Goal: Task Accomplishment & Management: Complete application form

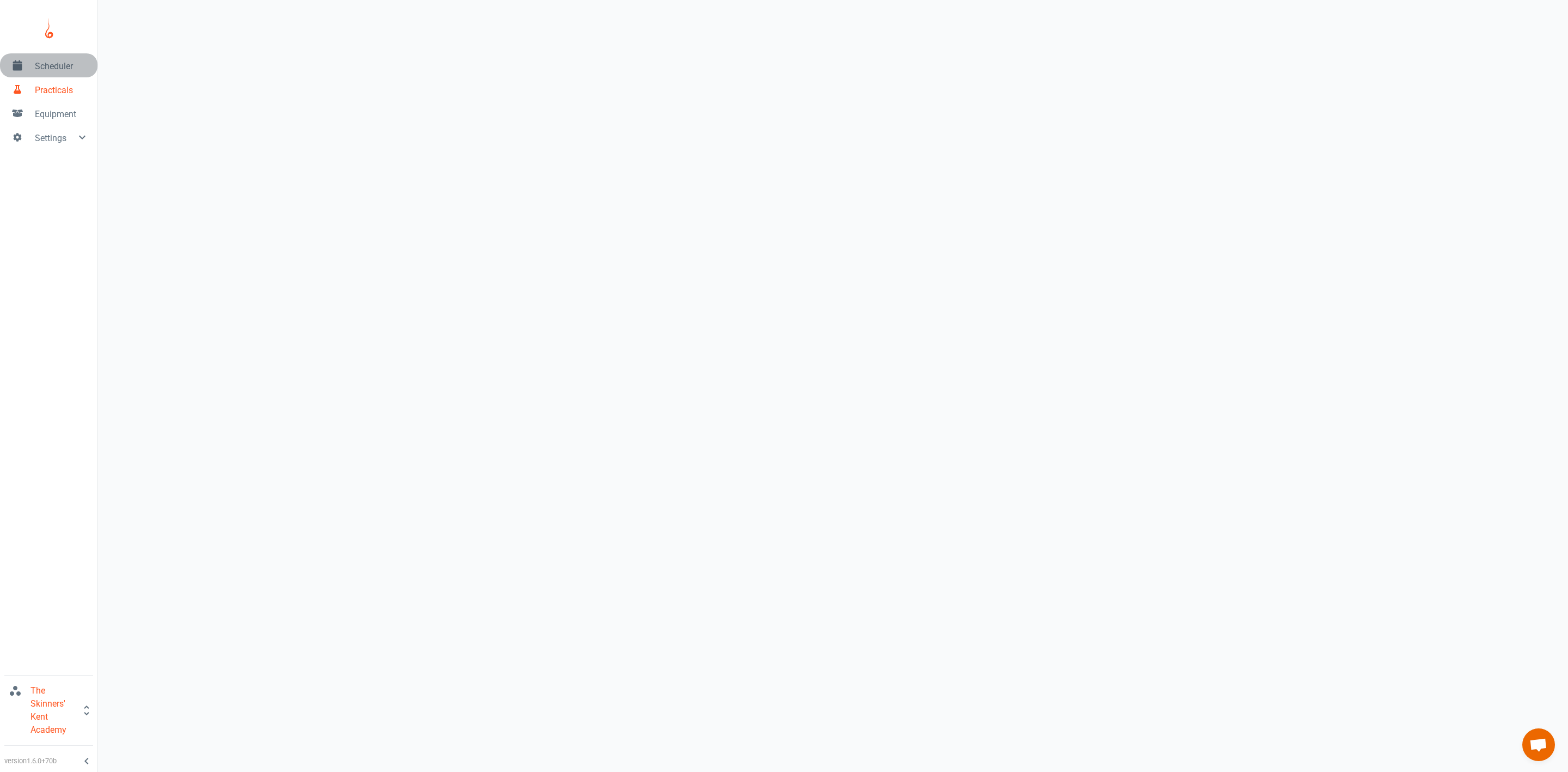
click at [46, 71] on span "Scheduler" at bounding box center [62, 66] width 54 height 13
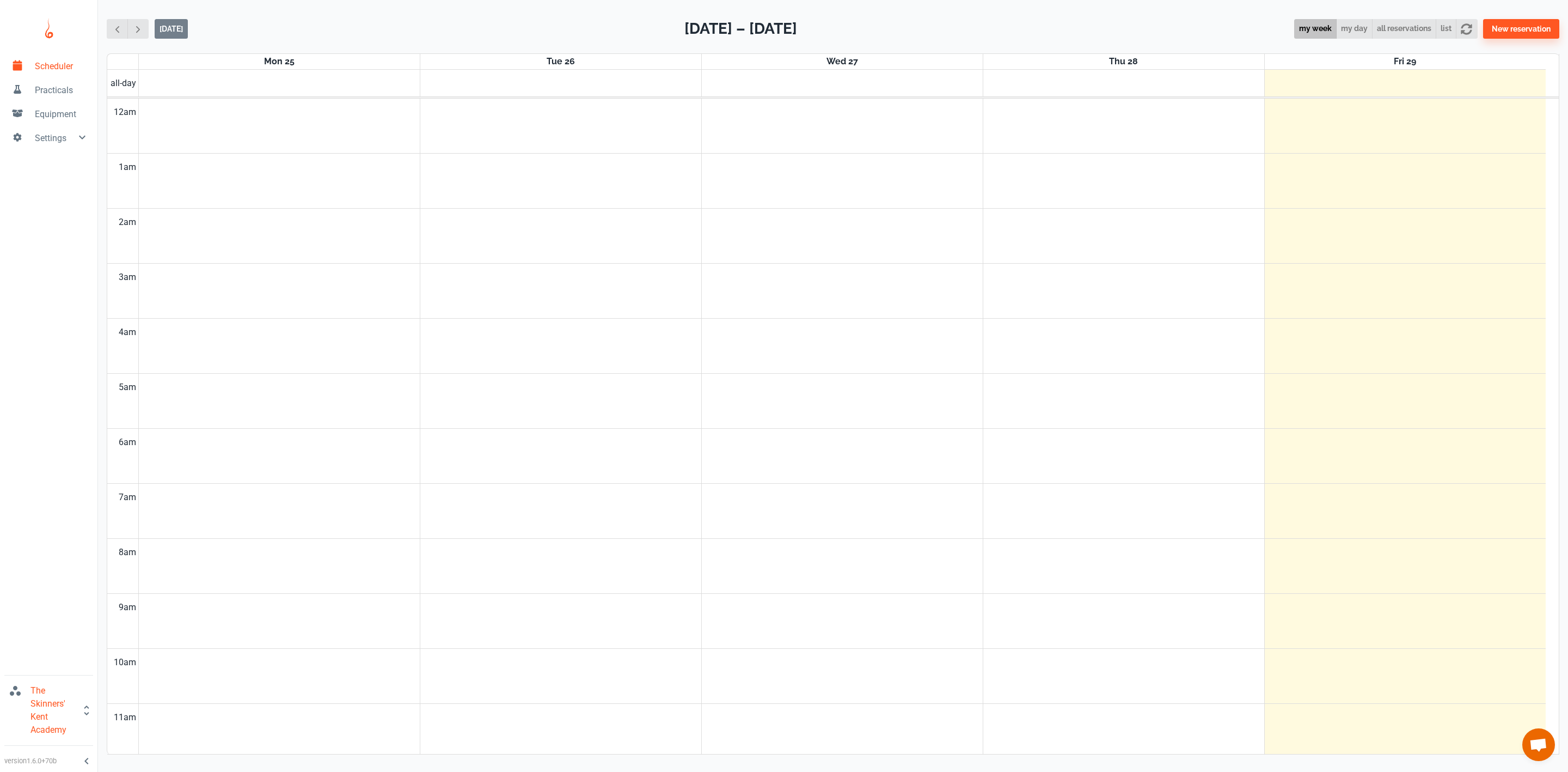
scroll to position [443, 0]
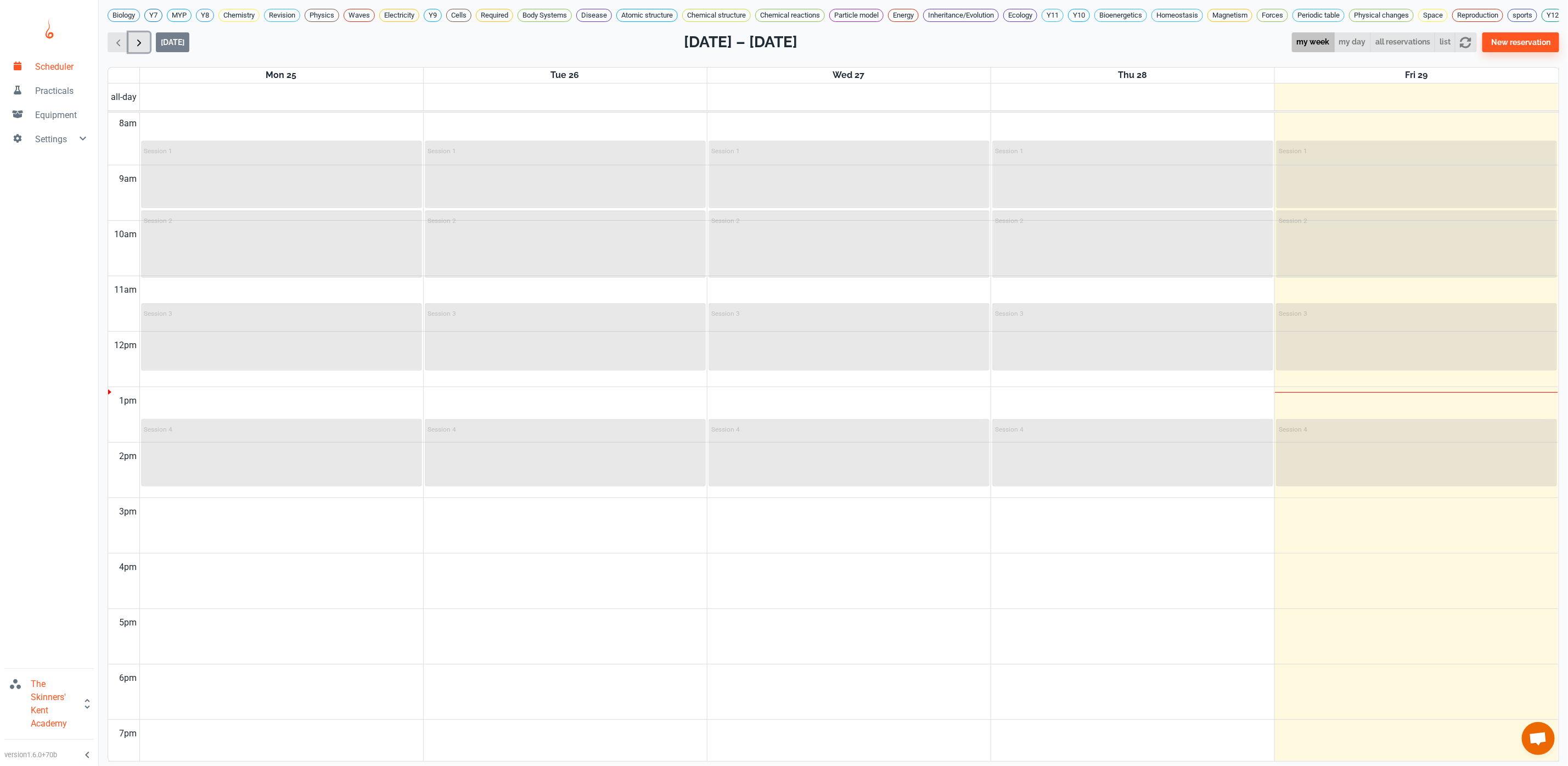
click at [142, 49] on span "button" at bounding box center [139, 42] width 11 height 11
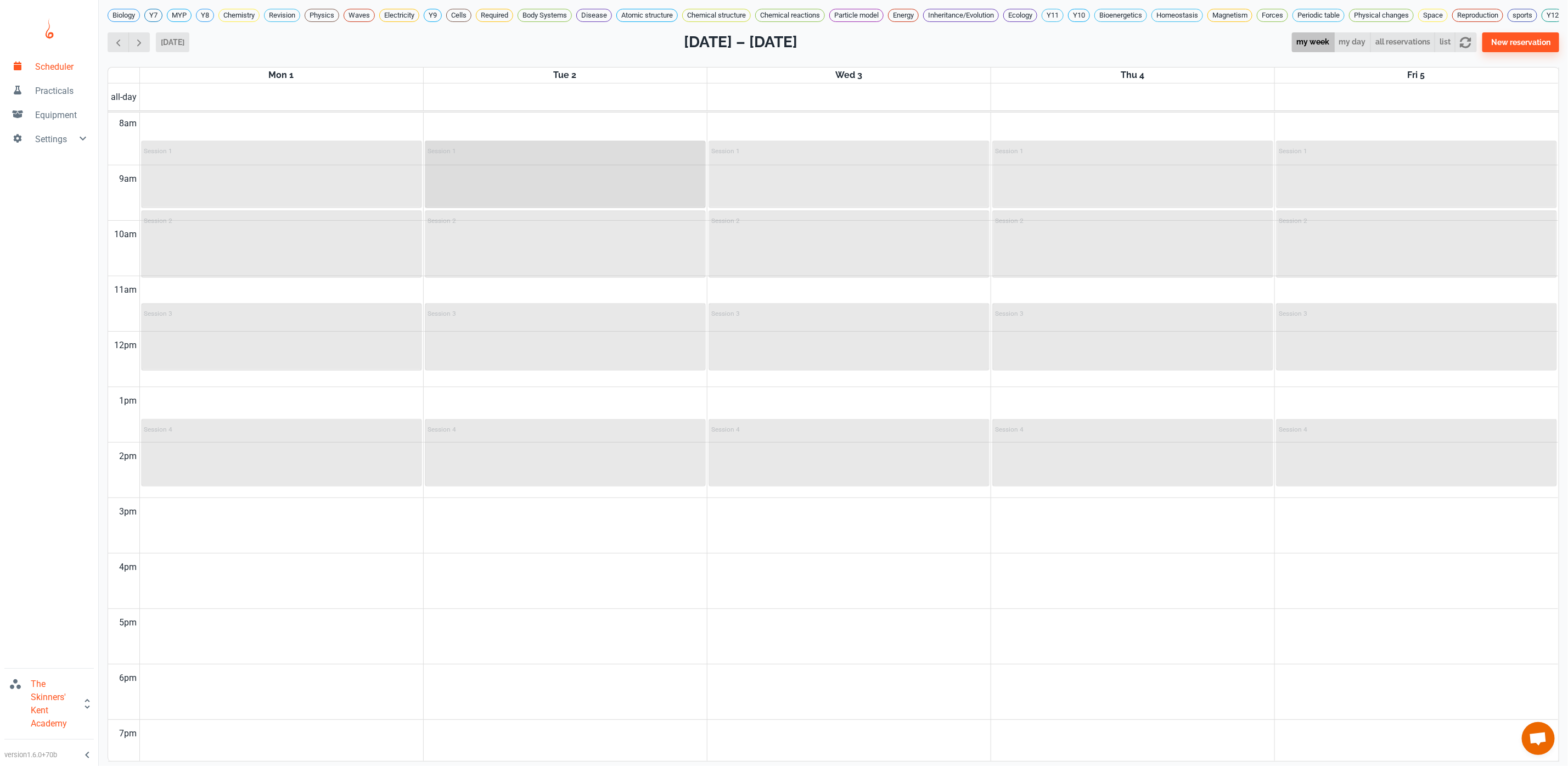
click at [567, 199] on div "Session 1" at bounding box center [565, 174] width 279 height 66
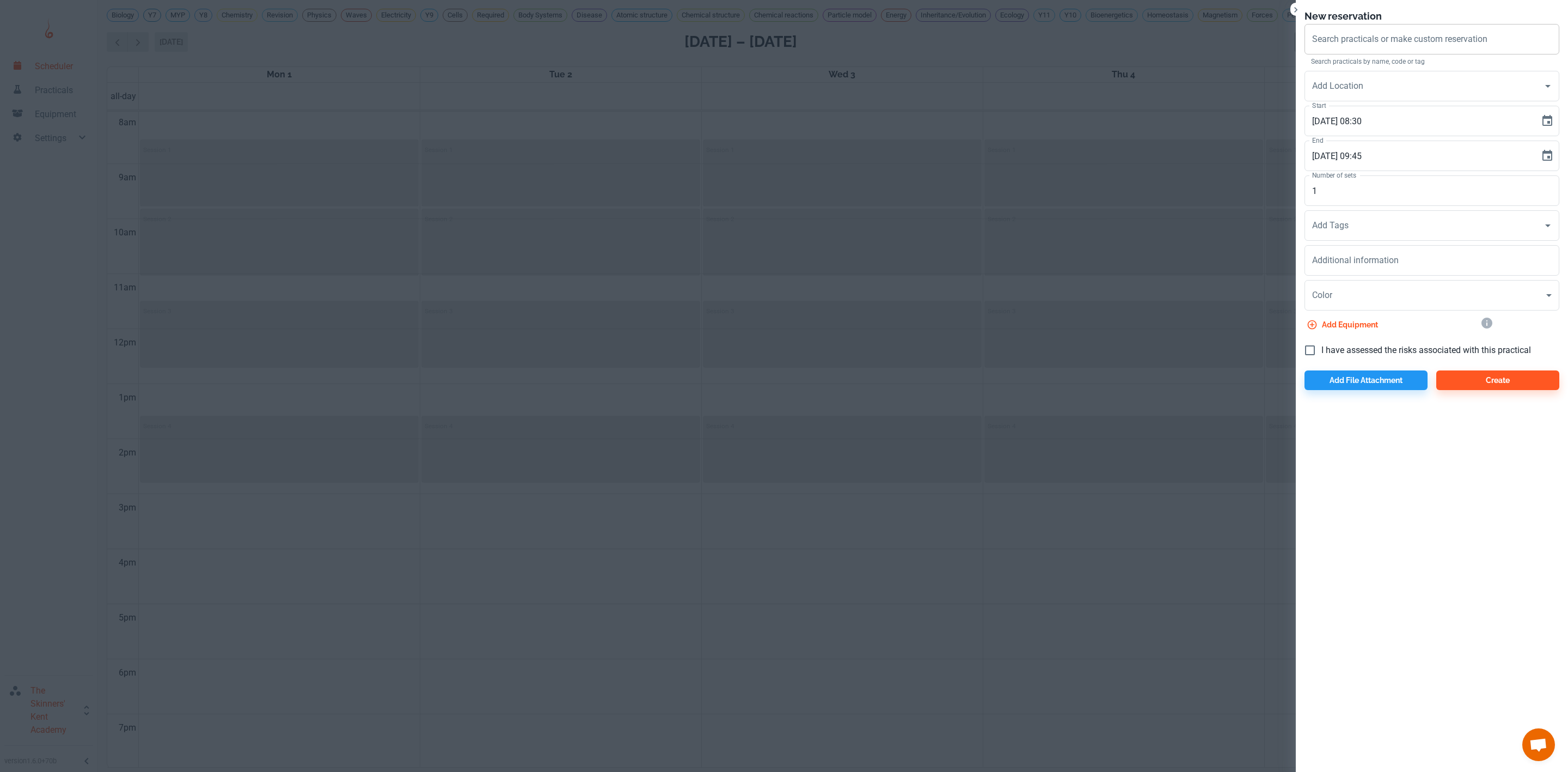
click at [1357, 28] on div "Search practicals or make custom reservation" at bounding box center [1432, 39] width 255 height 31
click at [1347, 85] on input "Add Location" at bounding box center [1424, 86] width 229 height 21
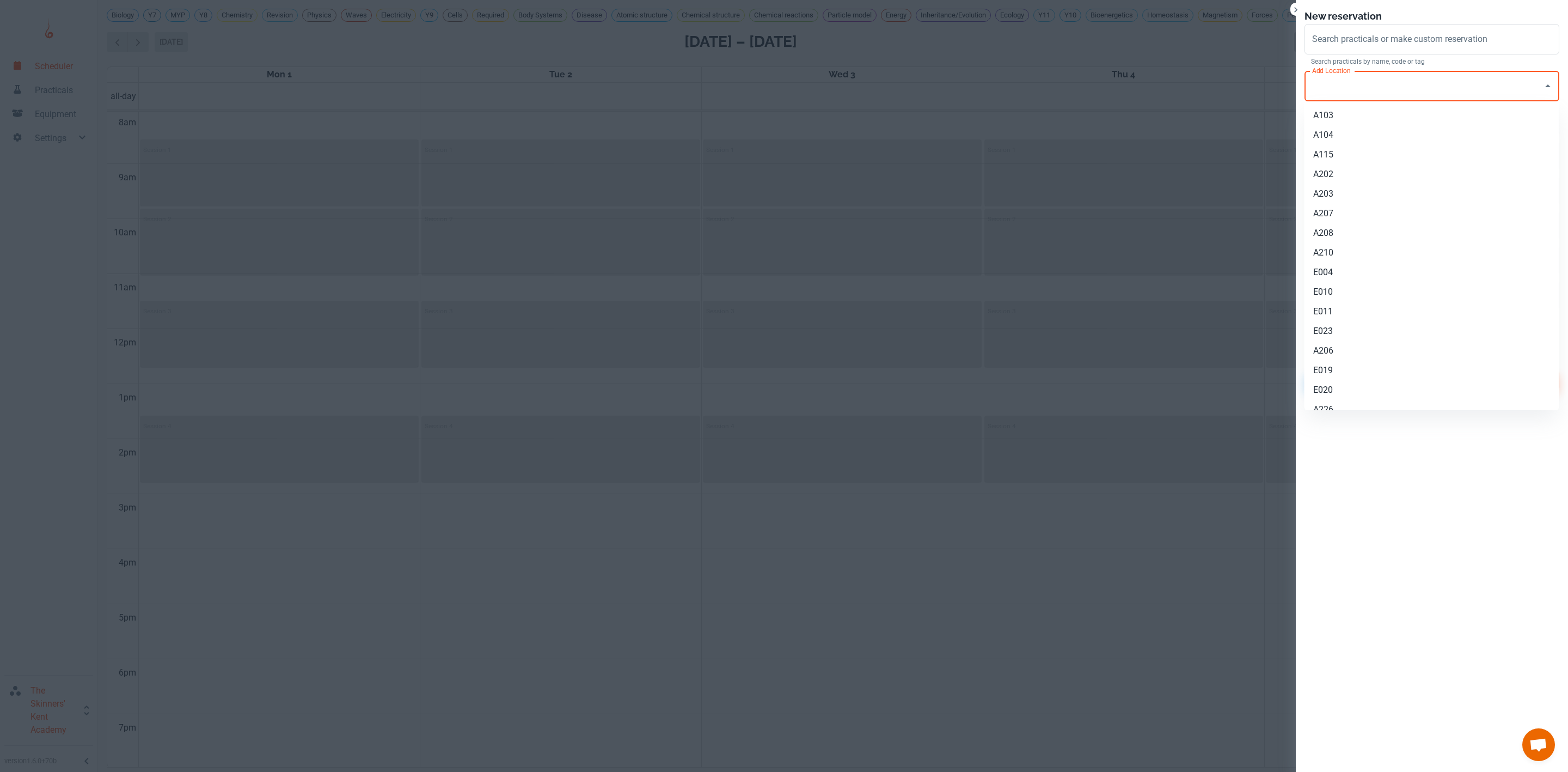
click at [1347, 85] on input "Add Location" at bounding box center [1424, 86] width 229 height 21
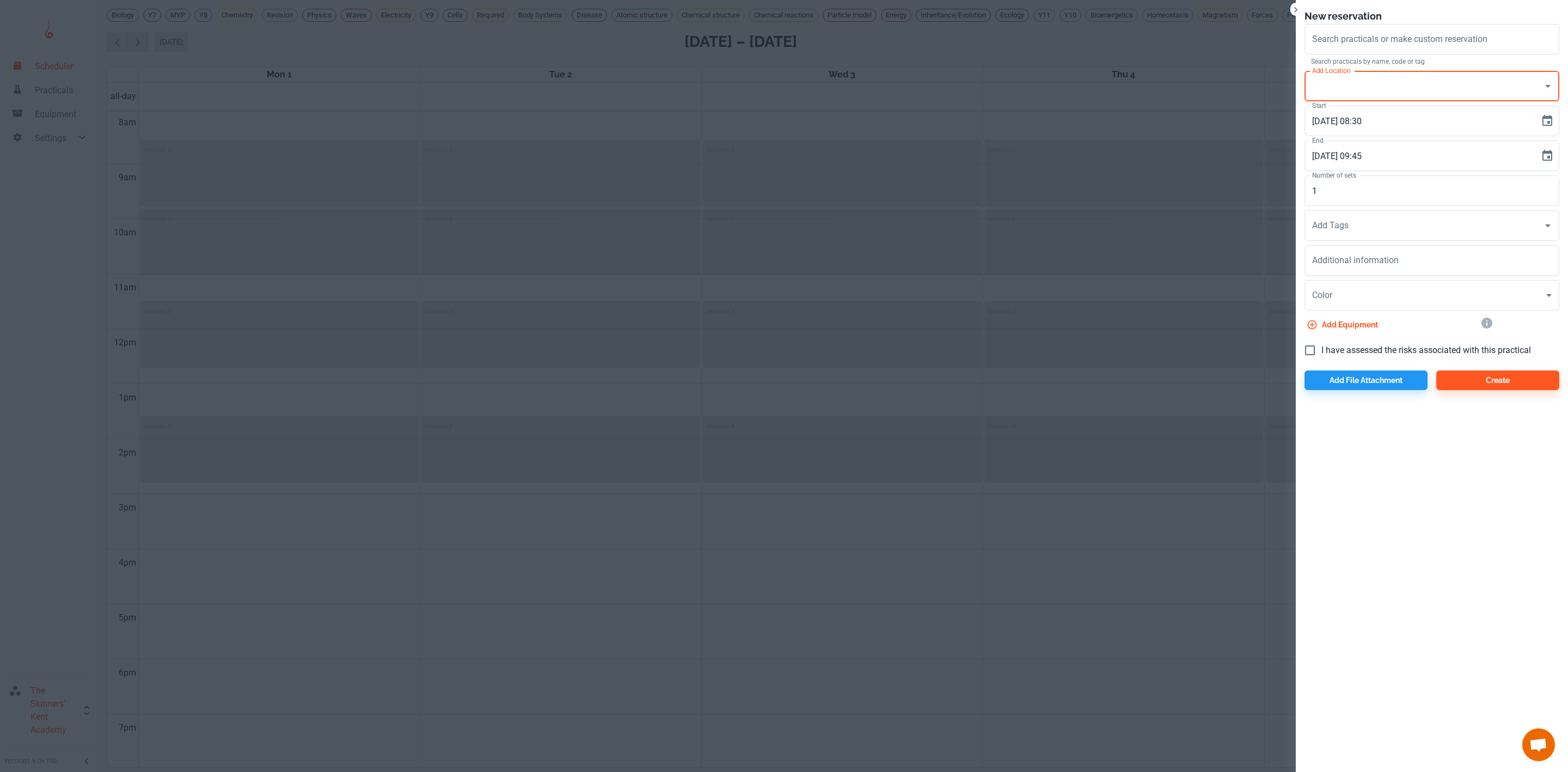
click at [521, 301] on div at bounding box center [784, 386] width 1568 height 772
click at [546, 186] on div at bounding box center [784, 386] width 1568 height 772
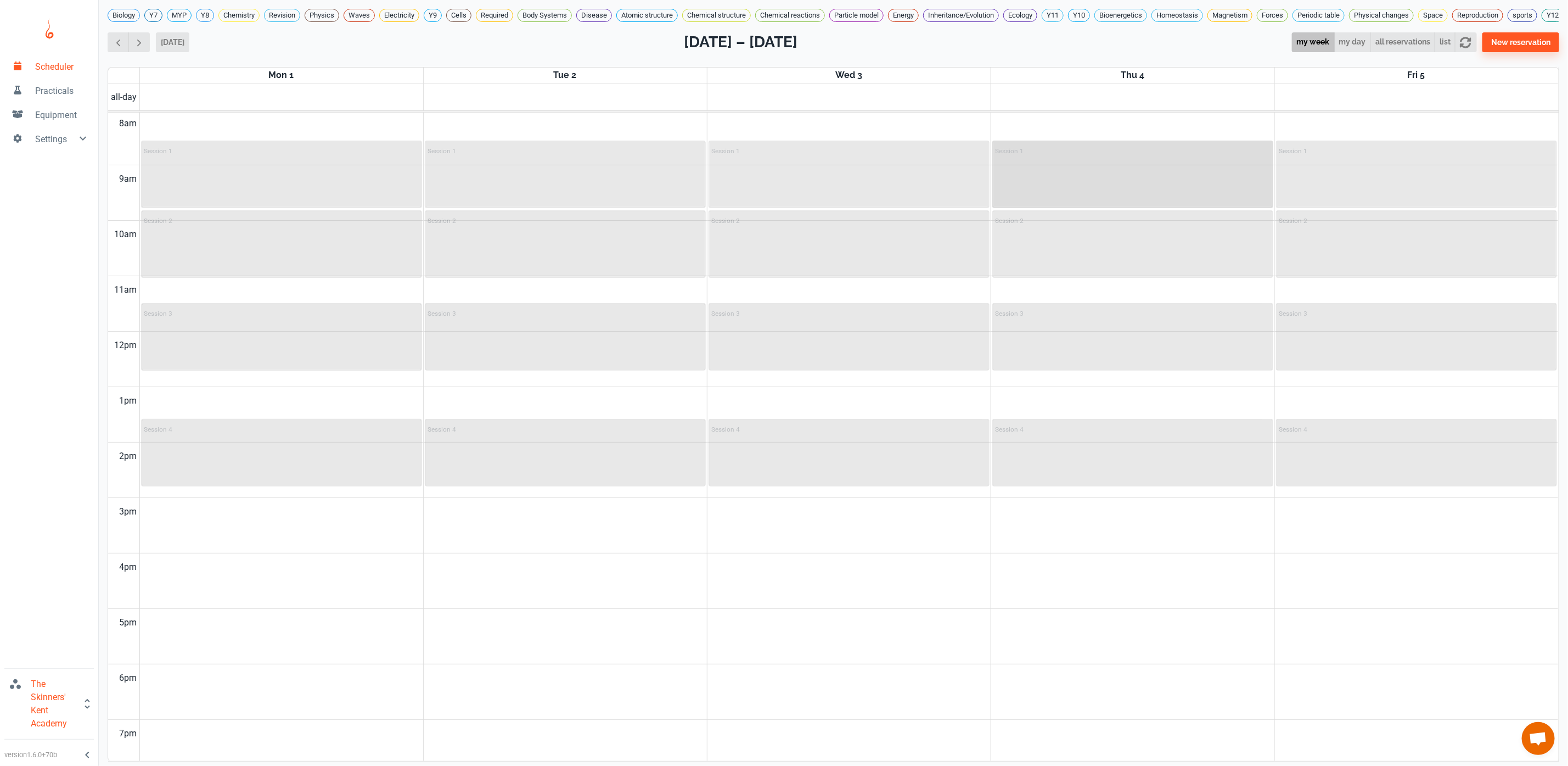
click at [1077, 191] on div "Session 1" at bounding box center [1132, 174] width 279 height 66
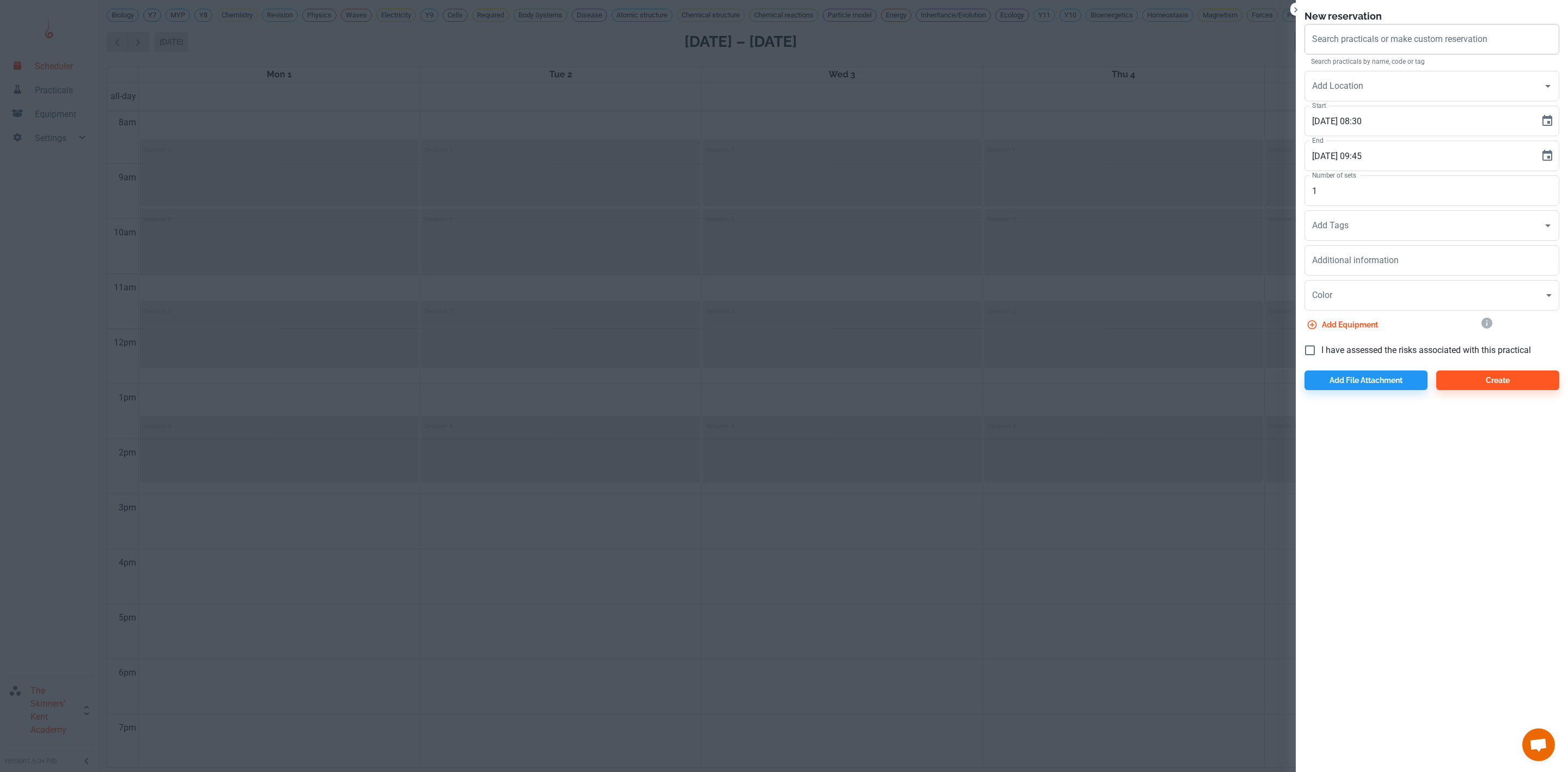
click at [1362, 43] on div "Search practicals or make custom reservation Search practicals or make custom r…" at bounding box center [1432, 39] width 255 height 31
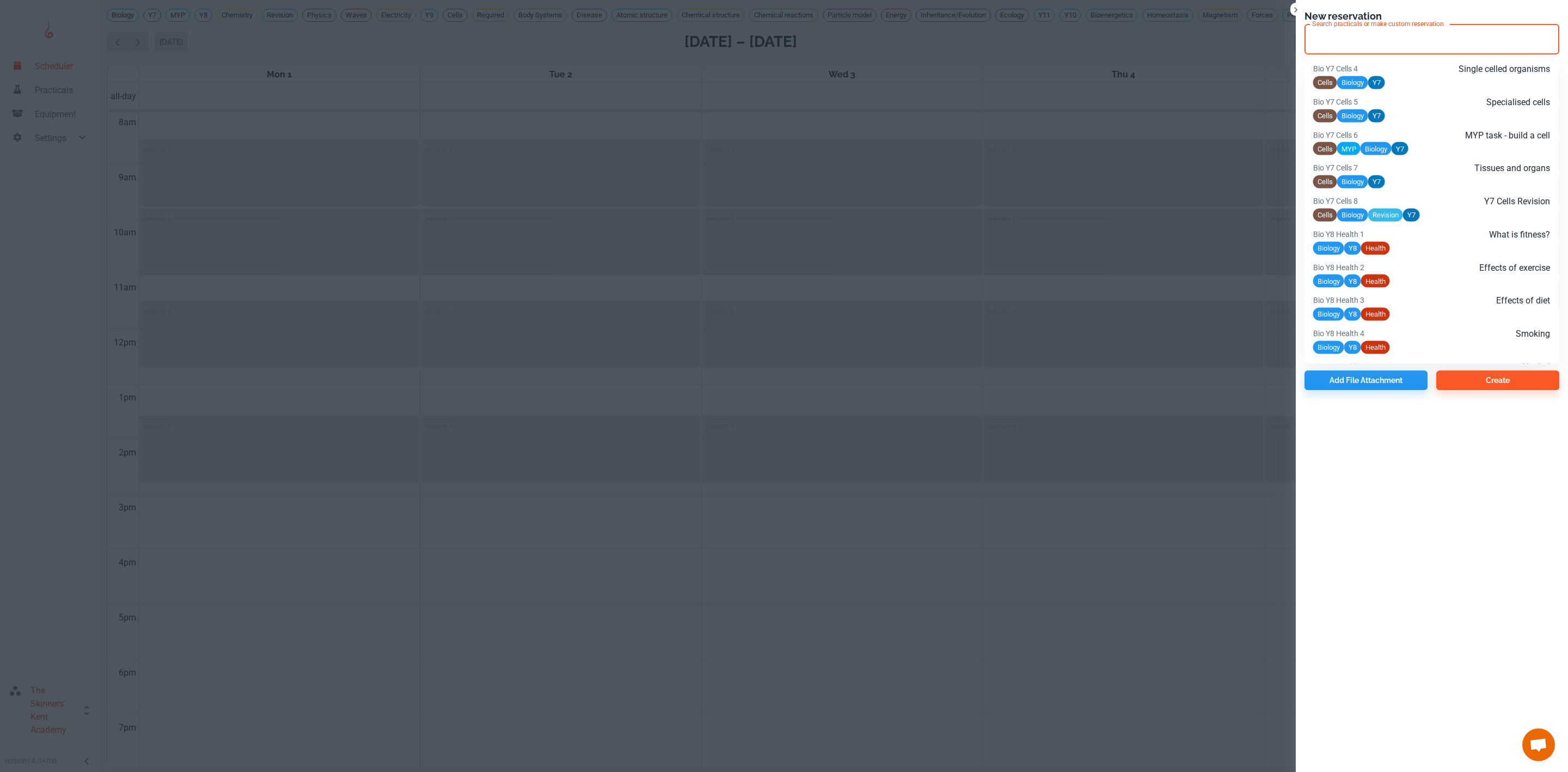
paste input "Y9 - B1L1"
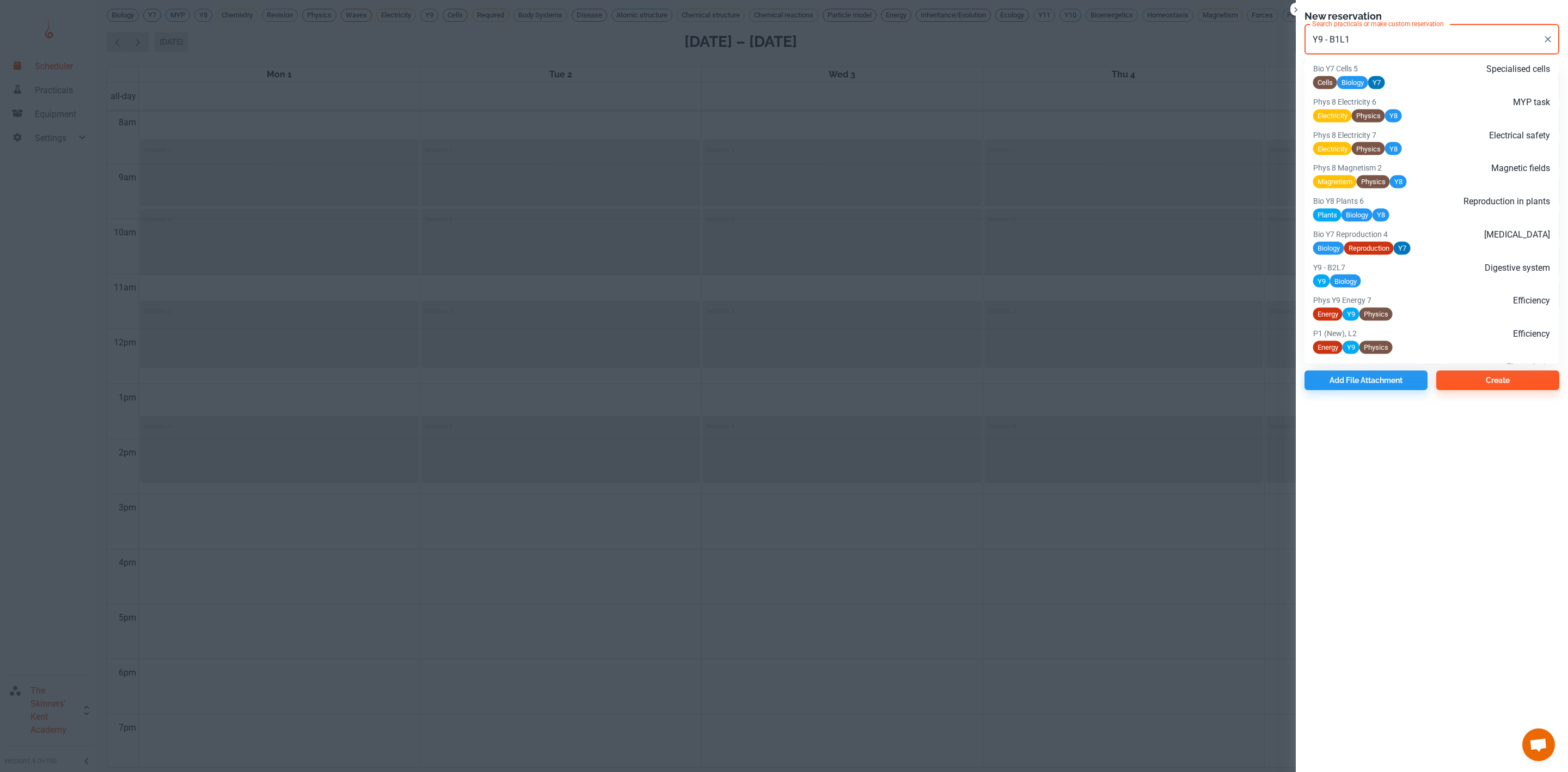
scroll to position [544, 0]
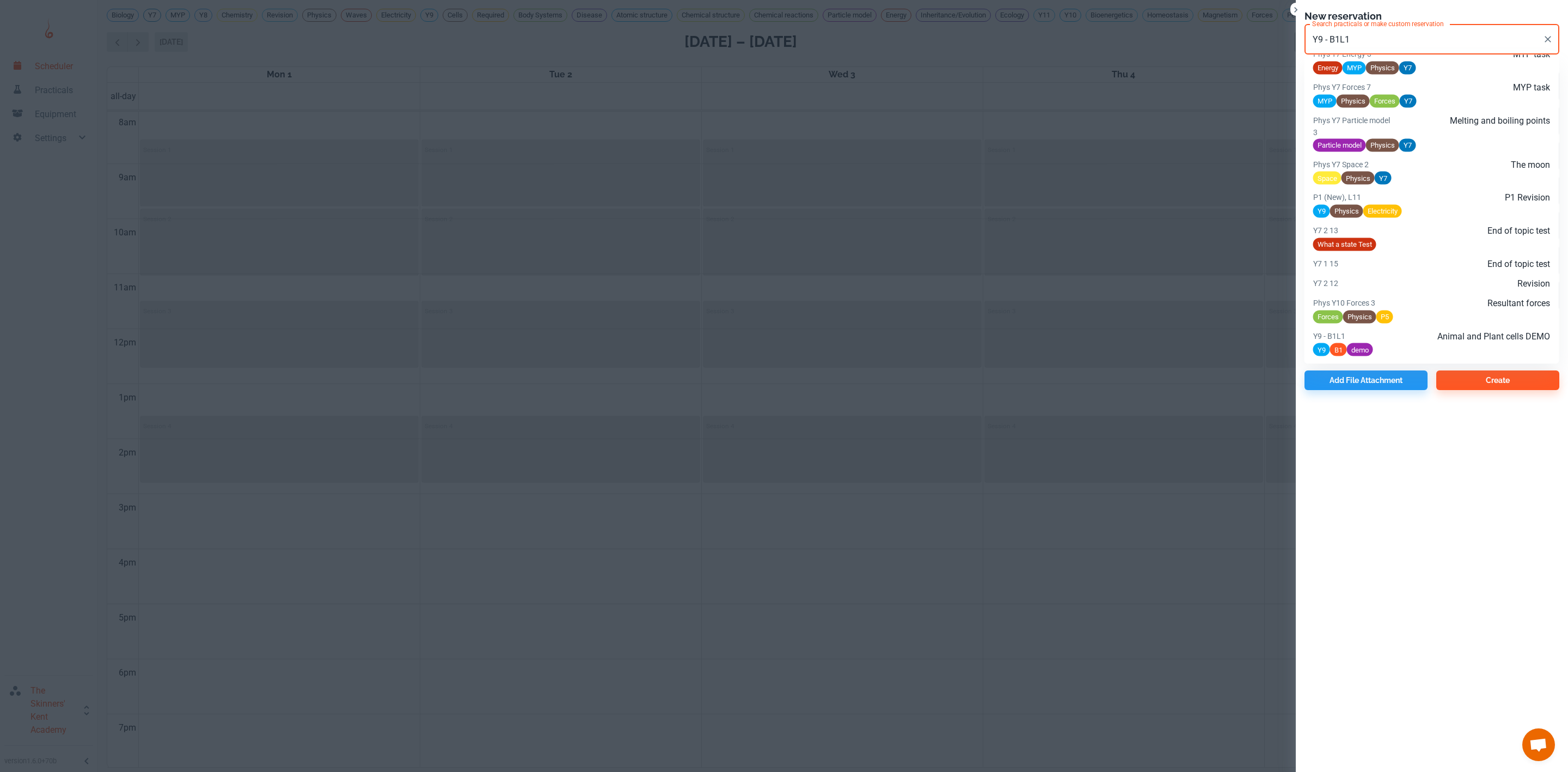
click at [1382, 339] on p "Y9 - B1L1" at bounding box center [1352, 335] width 79 height 12
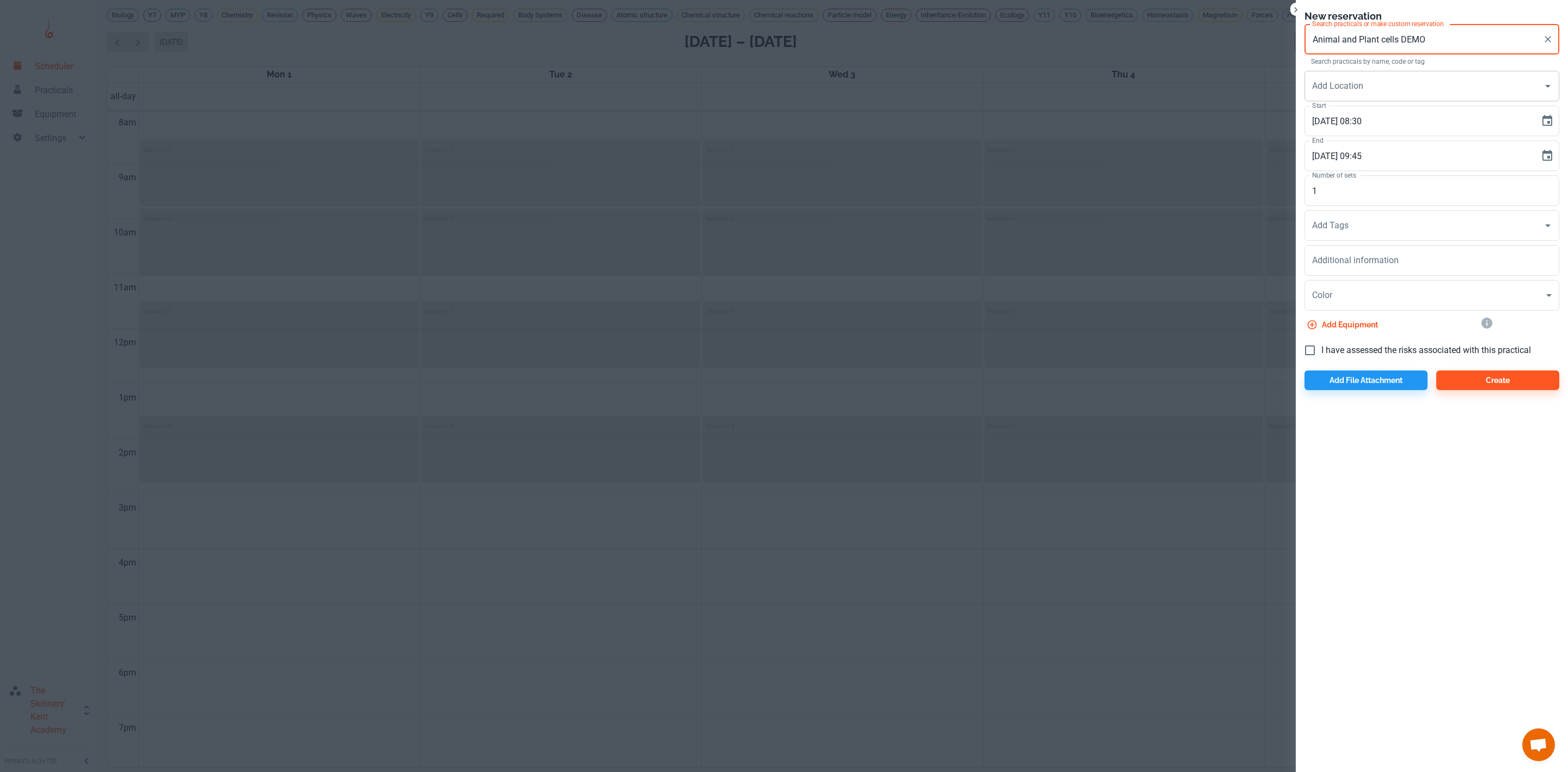
type input "Animal and Plant cells DEMO"
click at [1328, 88] on input "Add Location" at bounding box center [1424, 86] width 229 height 21
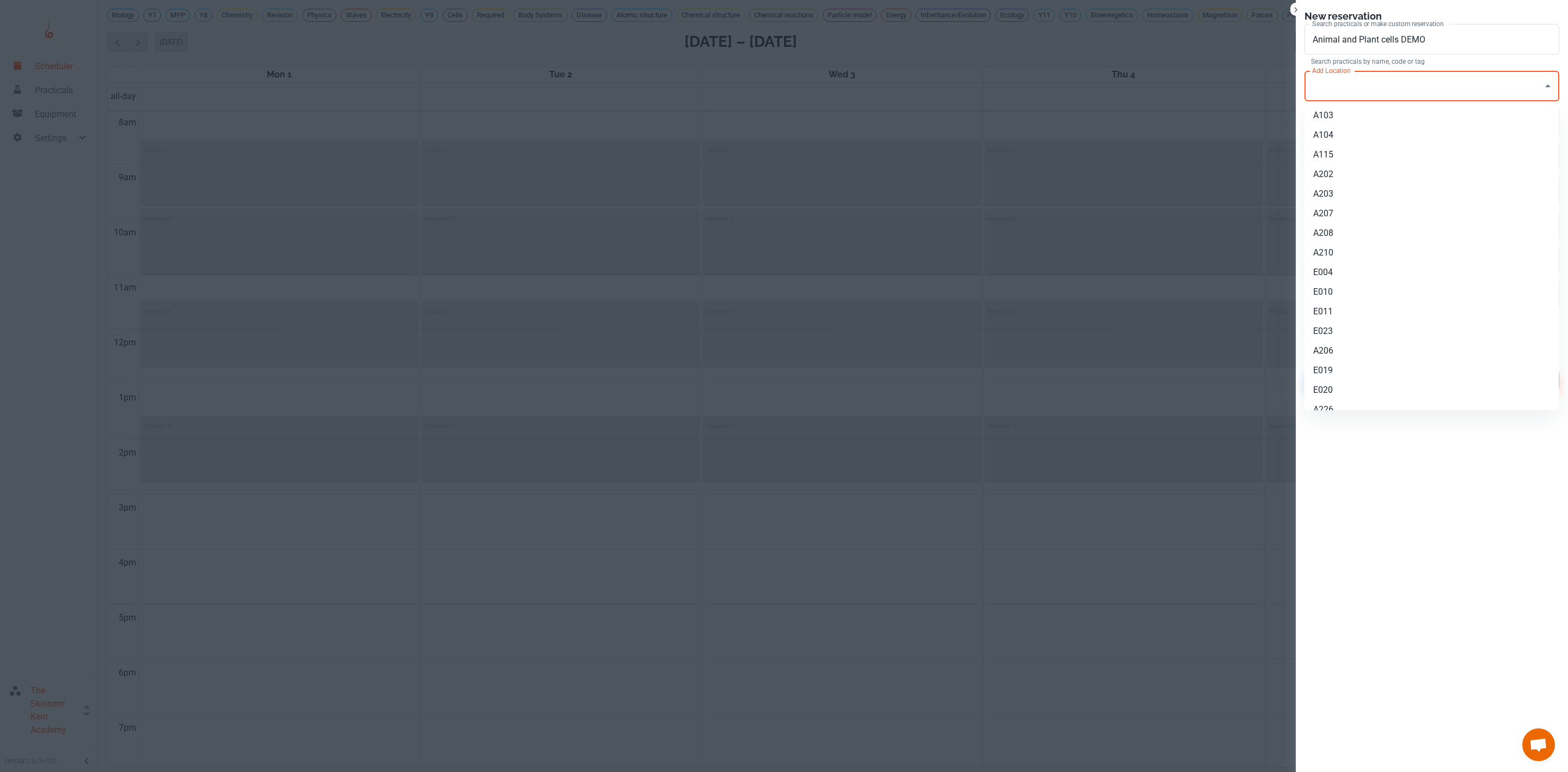
click at [1328, 88] on input "Add Location" at bounding box center [1424, 86] width 229 height 21
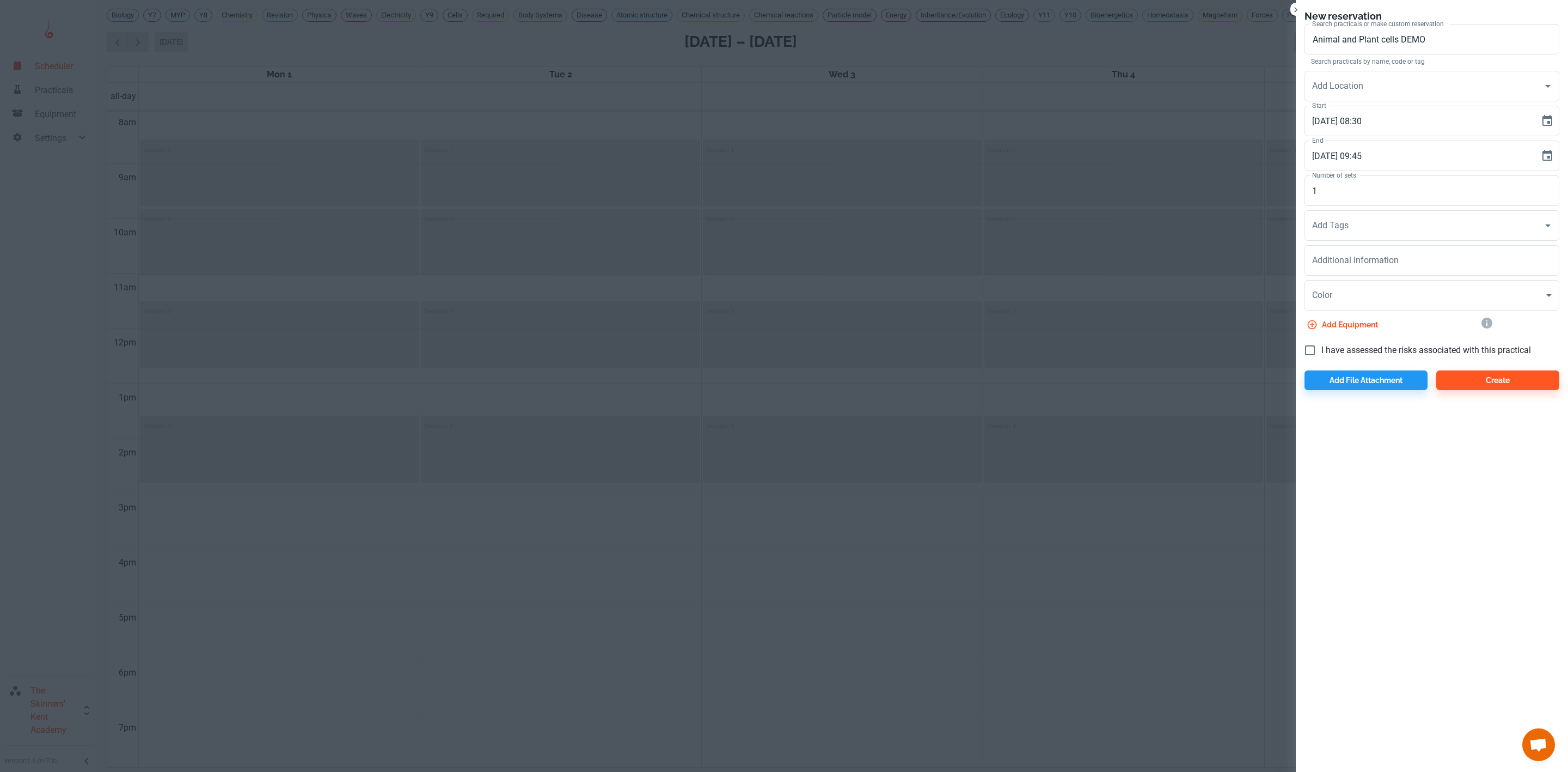
click at [1379, 345] on span "I have assessed the risks associated with this practical" at bounding box center [1426, 350] width 209 height 13
click at [1321, 345] on input "I have assessed the risks associated with this practical" at bounding box center [1309, 350] width 23 height 23
checkbox input "true"
click at [1372, 261] on textarea "Additional information" at bounding box center [1431, 261] width 239 height 13
click at [933, 304] on div at bounding box center [784, 386] width 1568 height 772
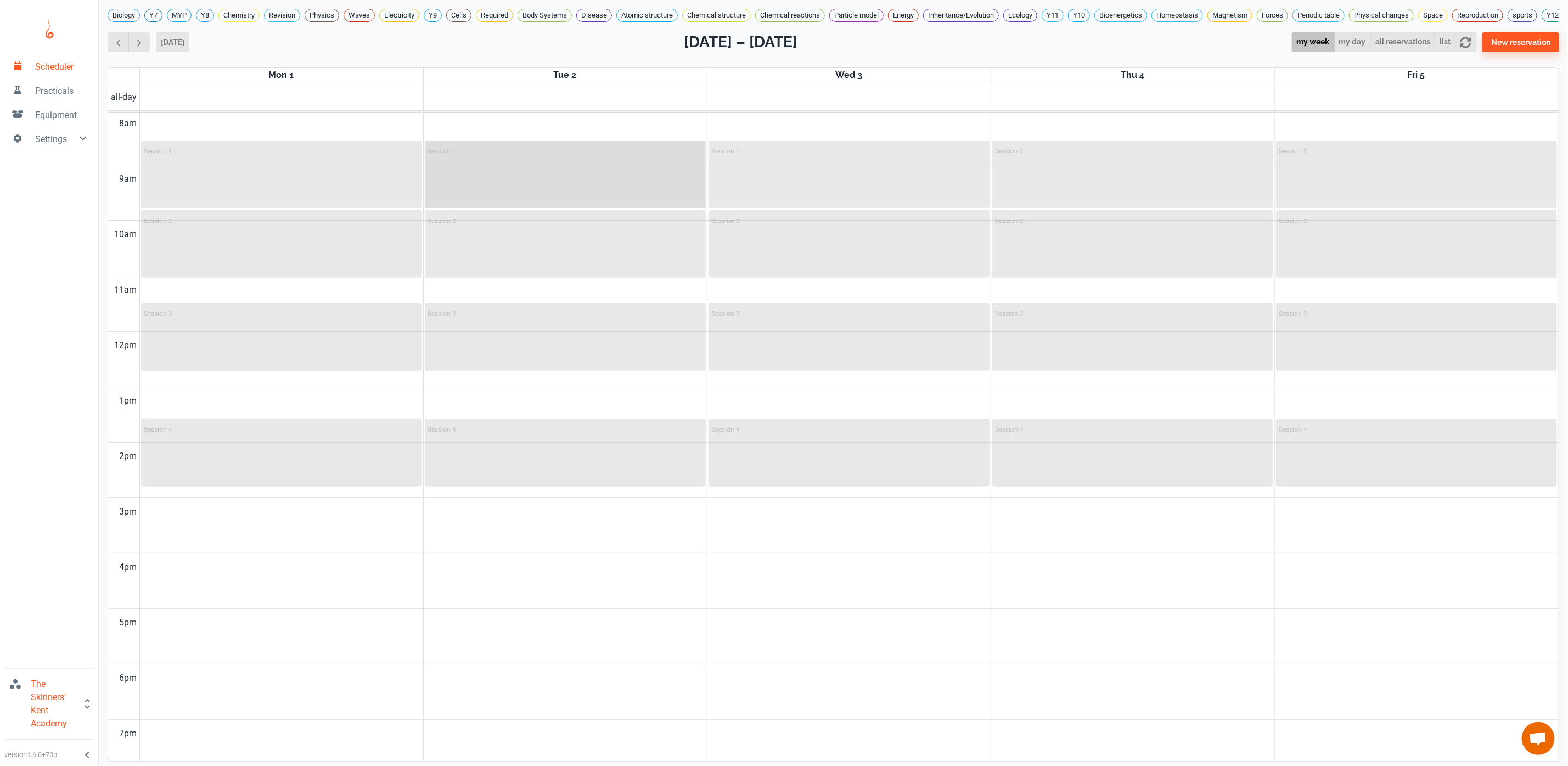
click at [537, 193] on div "Session 1" at bounding box center [565, 174] width 279 height 66
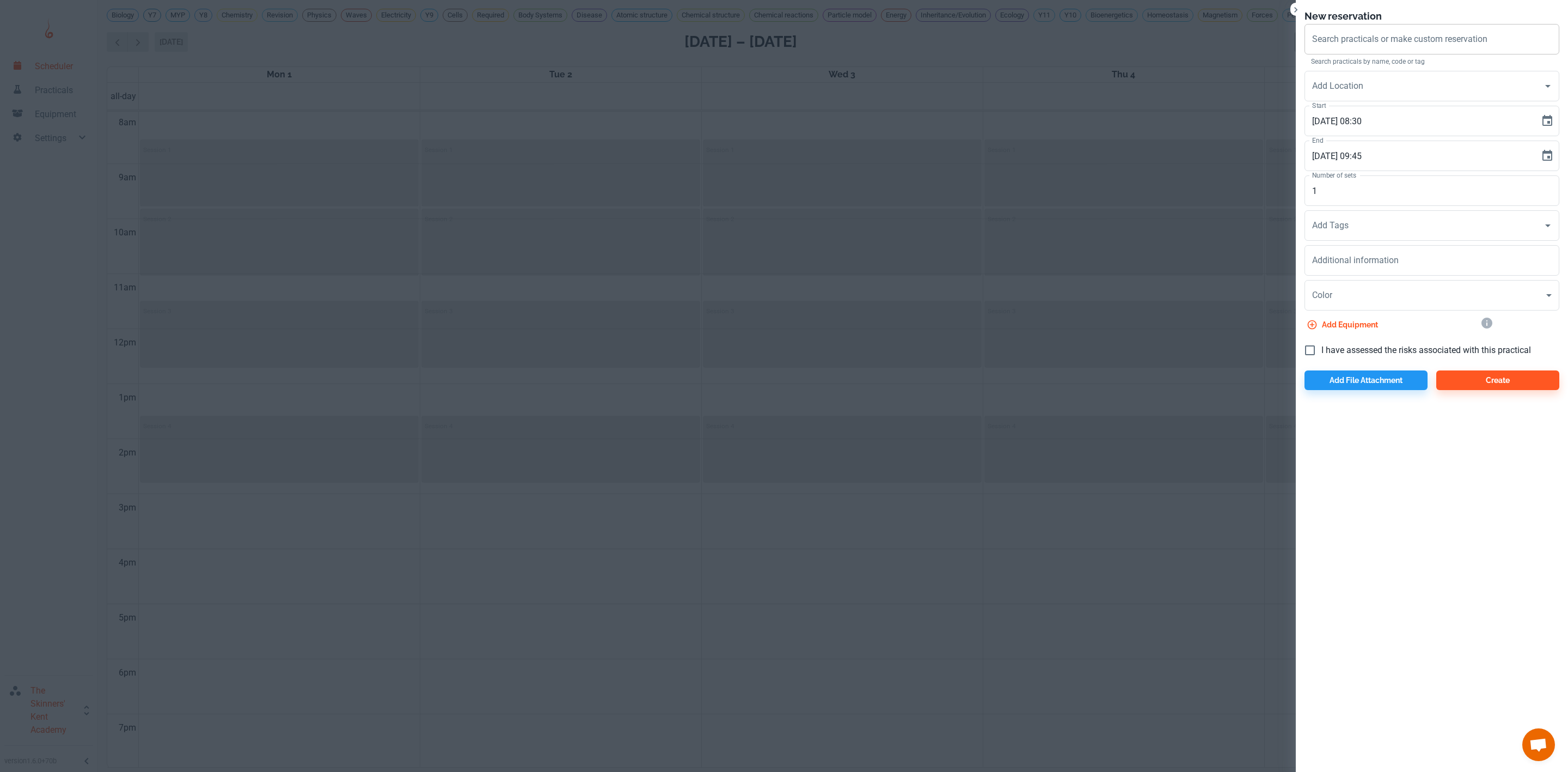
click at [1395, 48] on input "Search practicals or make custom reservation" at bounding box center [1432, 39] width 245 height 21
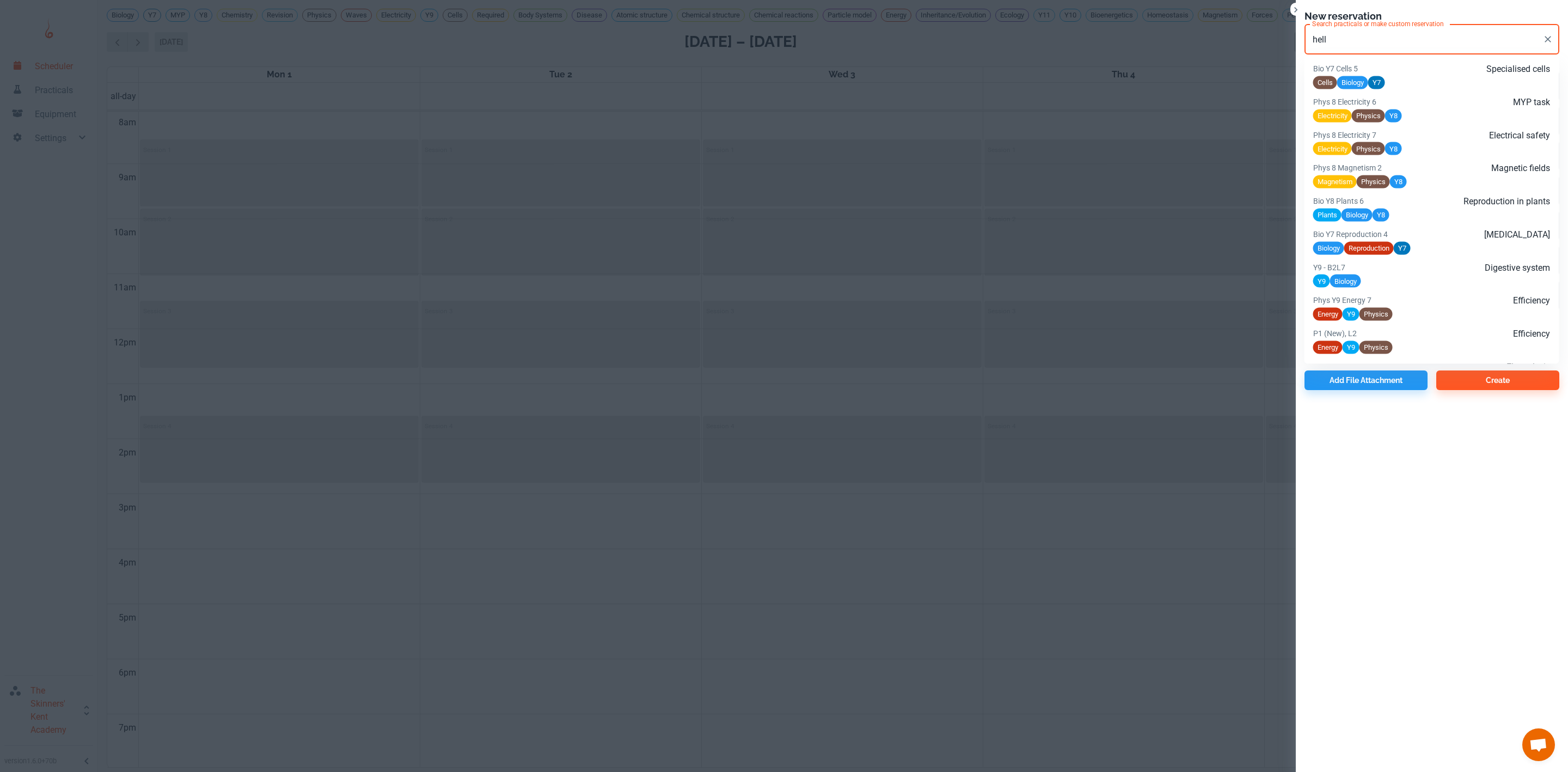
scroll to position [1155, 0]
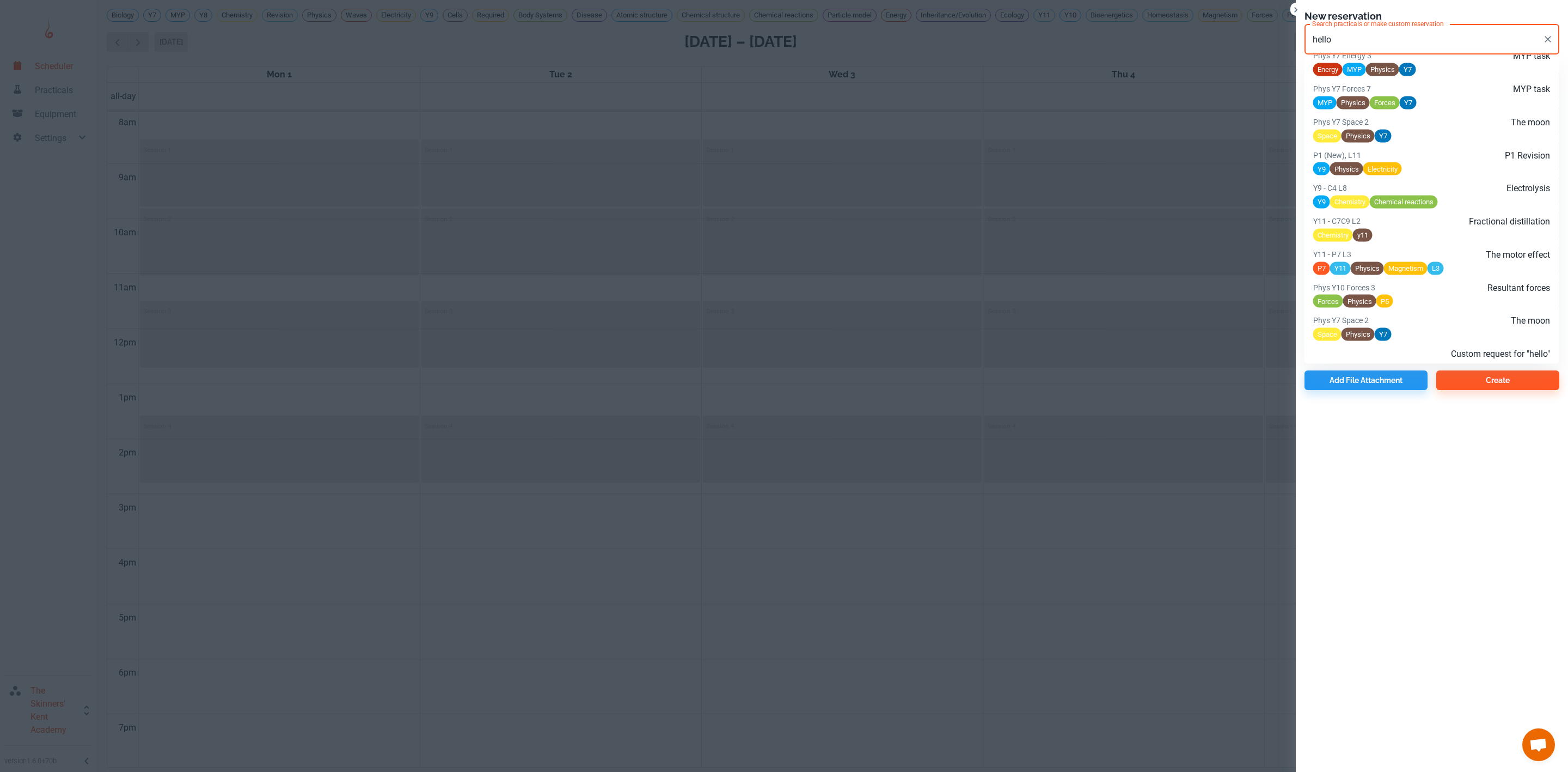
type input "hello"
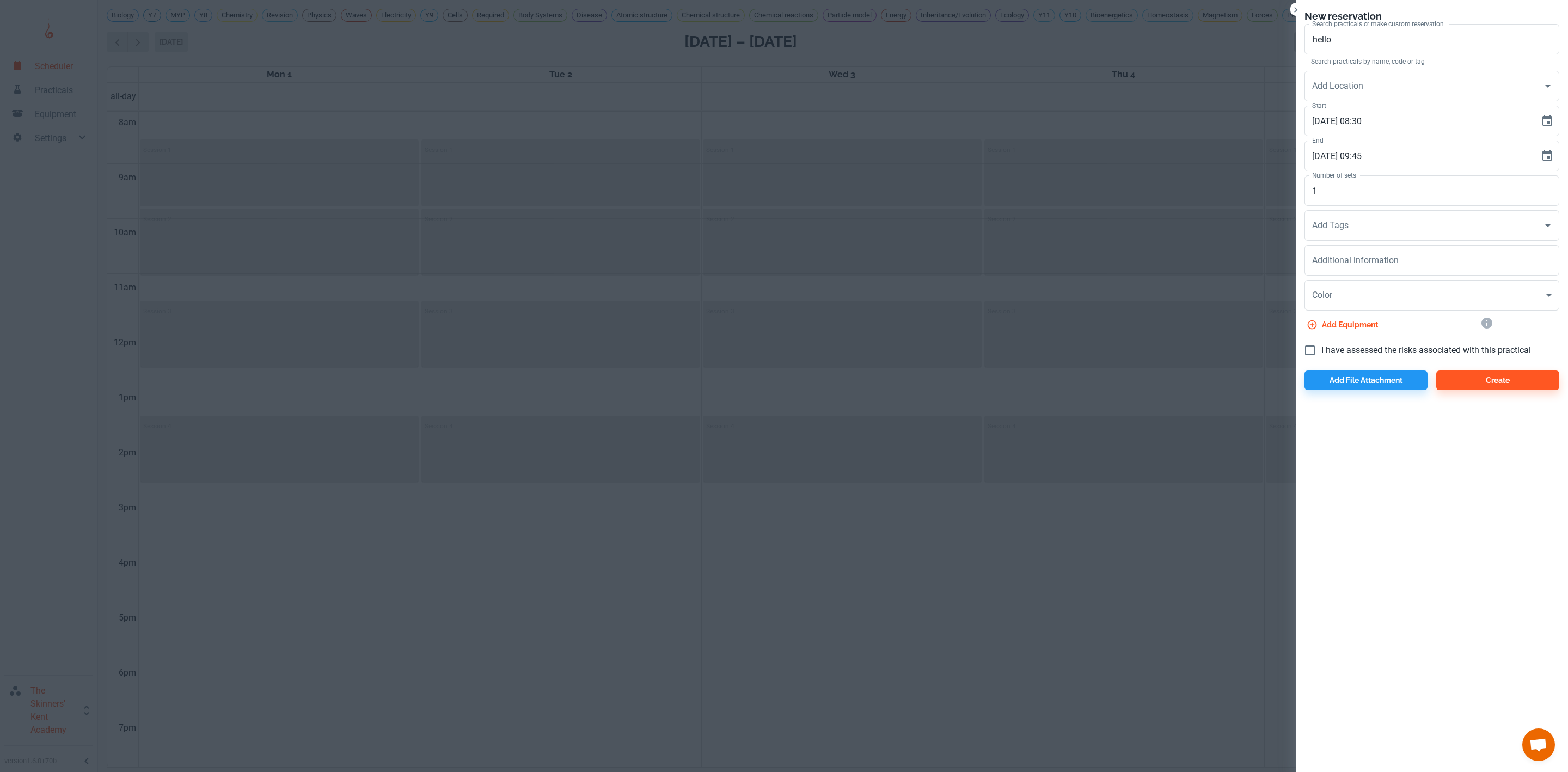
click at [921, 224] on div at bounding box center [784, 386] width 1568 height 772
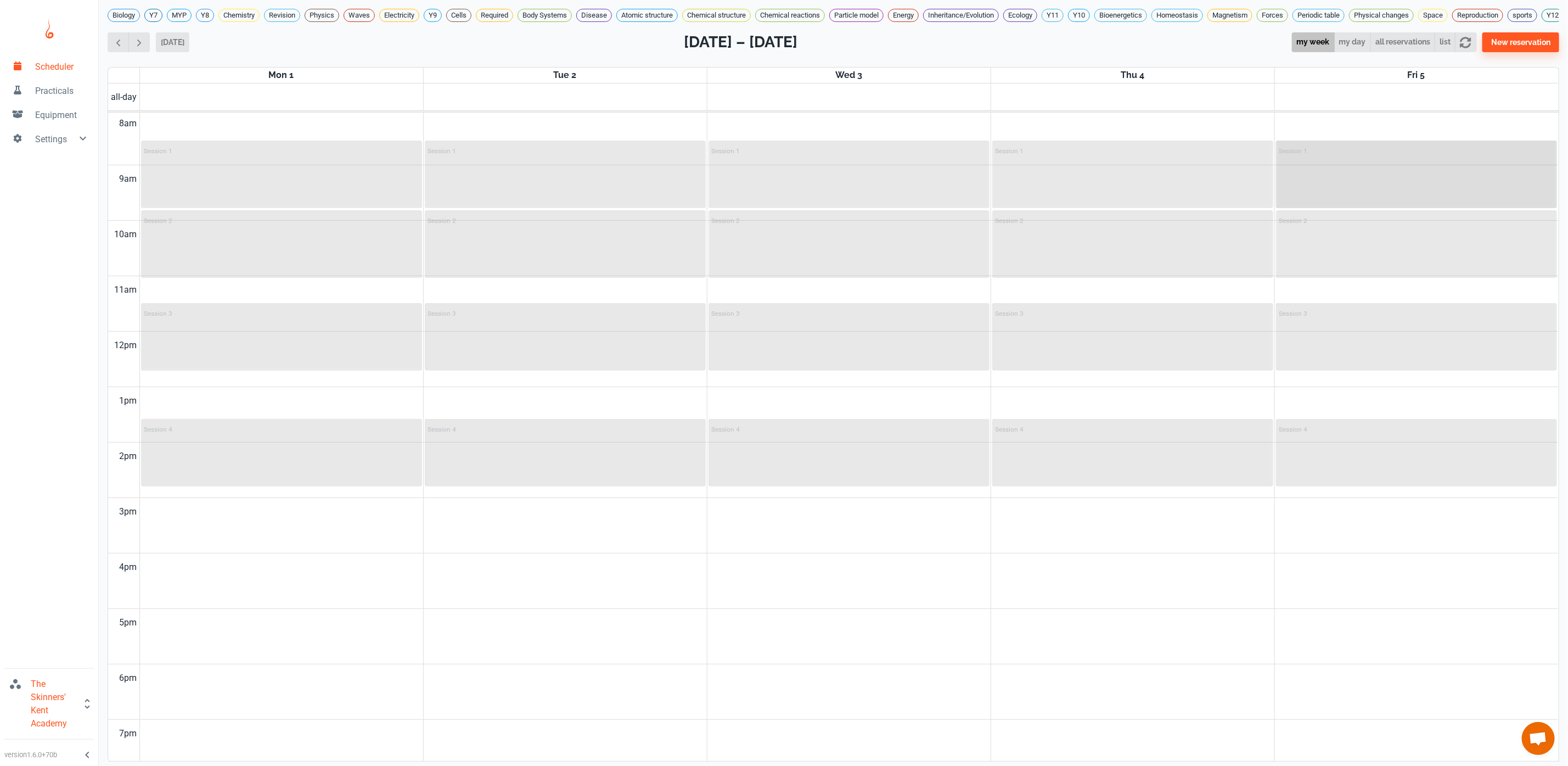
click at [1356, 192] on div "Session 1" at bounding box center [1417, 174] width 280 height 66
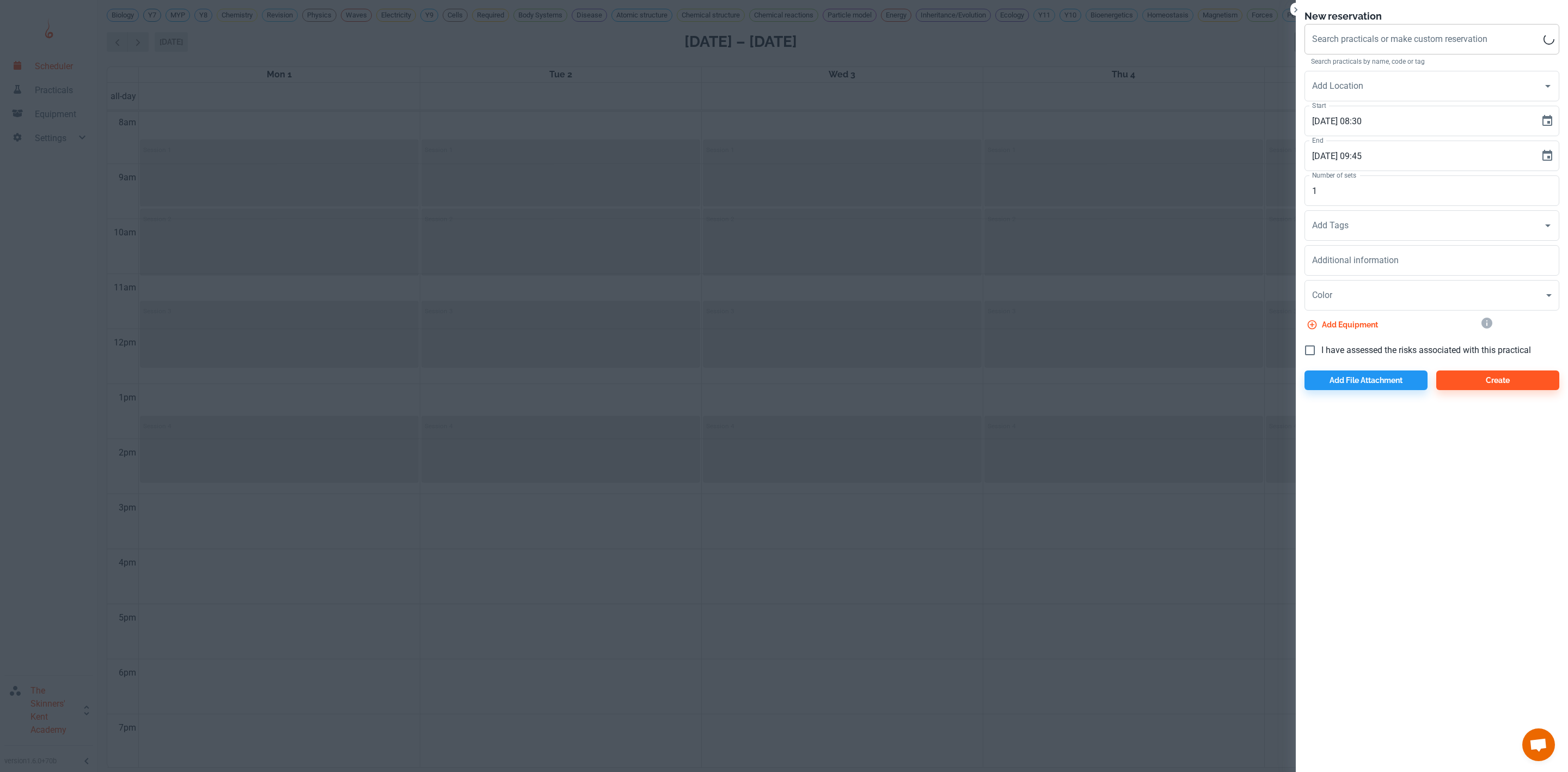
click at [1379, 36] on div "Search practicals or make custom reservation Search practicals or make custom r…" at bounding box center [1432, 39] width 255 height 31
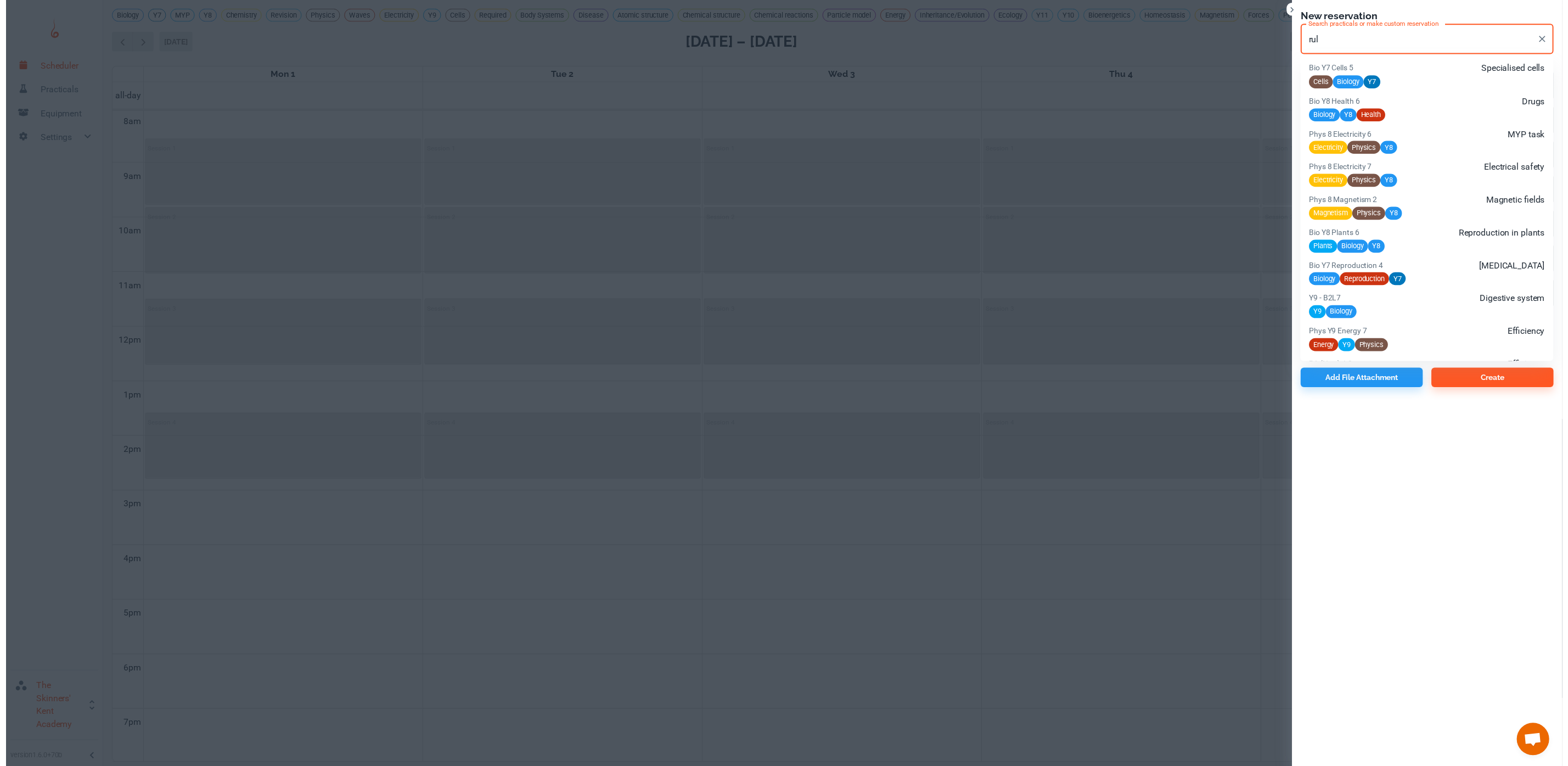
scroll to position [1029, 0]
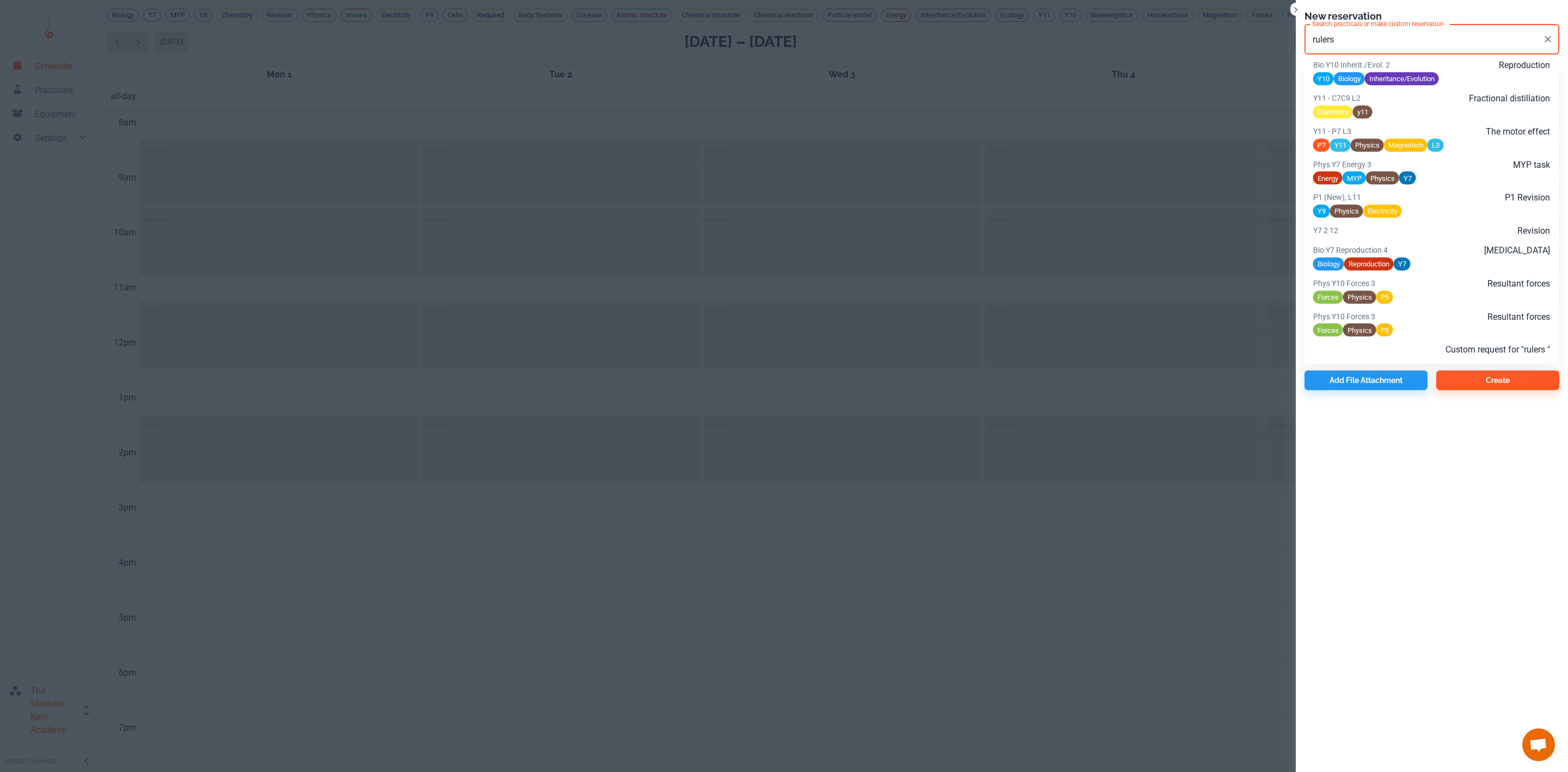
click at [1446, 351] on p "Custom request for "rulers "" at bounding box center [1471, 349] width 159 height 13
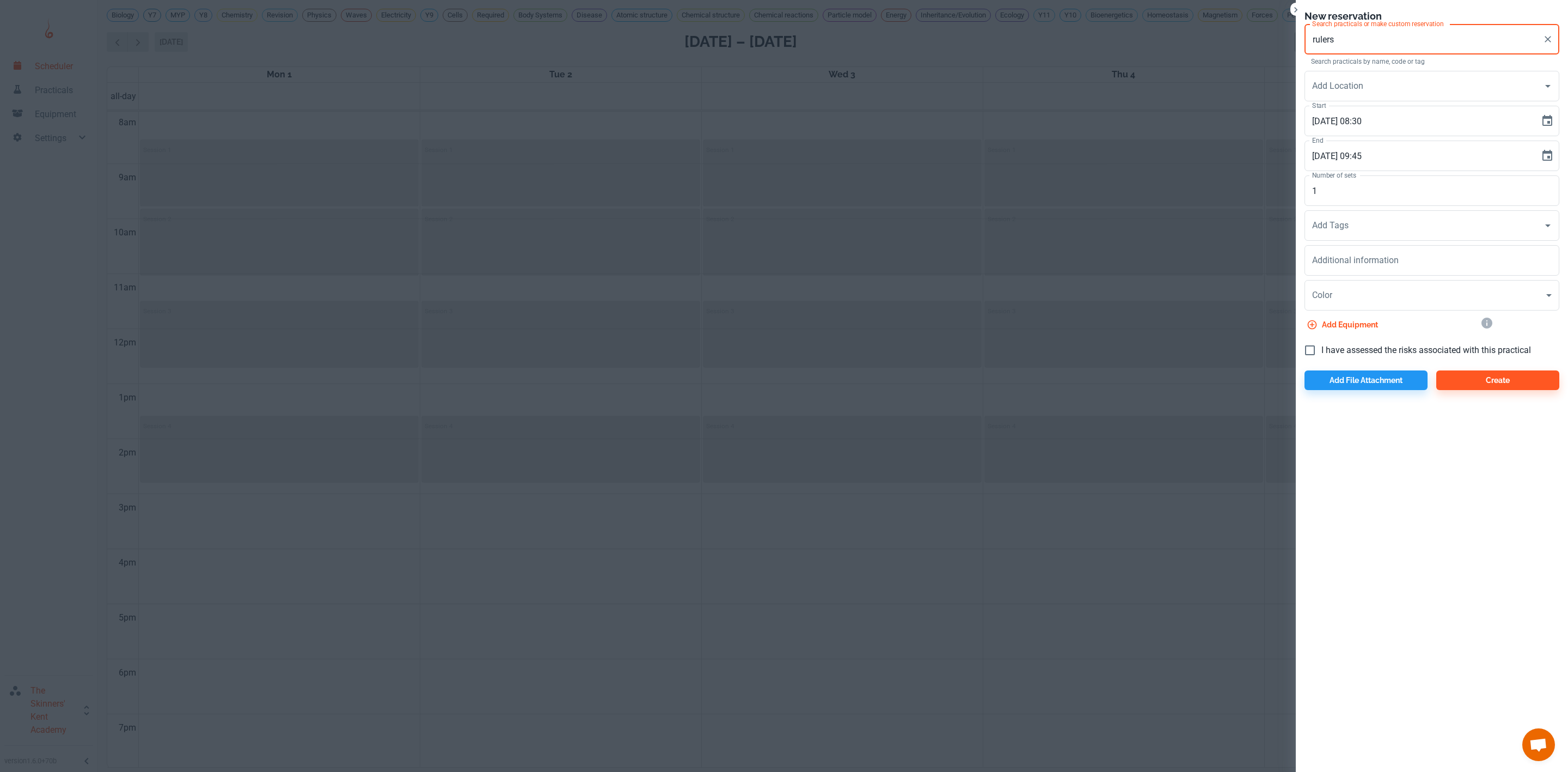
type input "rulers"
click at [835, 311] on div at bounding box center [784, 386] width 1568 height 772
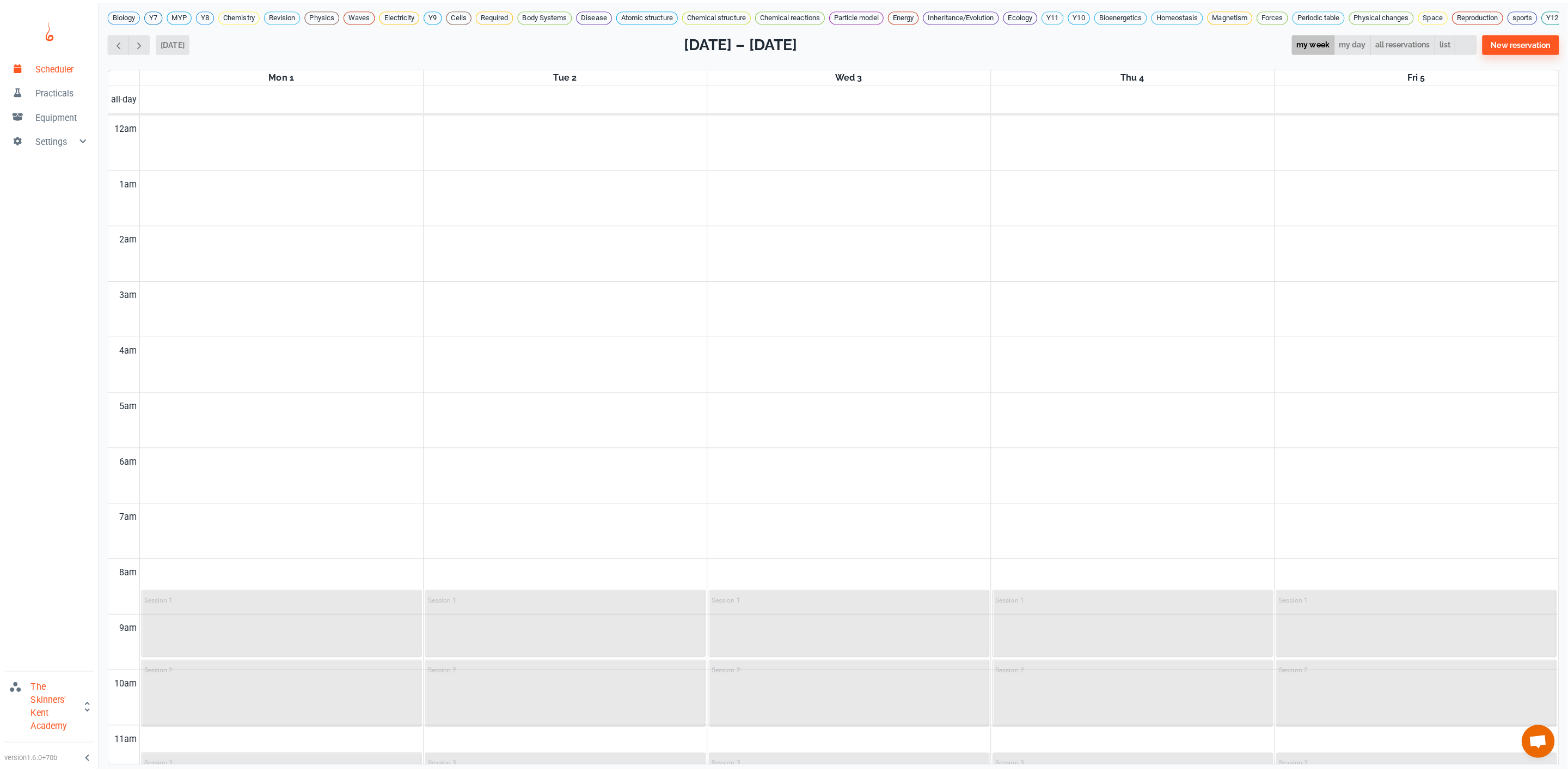
scroll to position [443, 0]
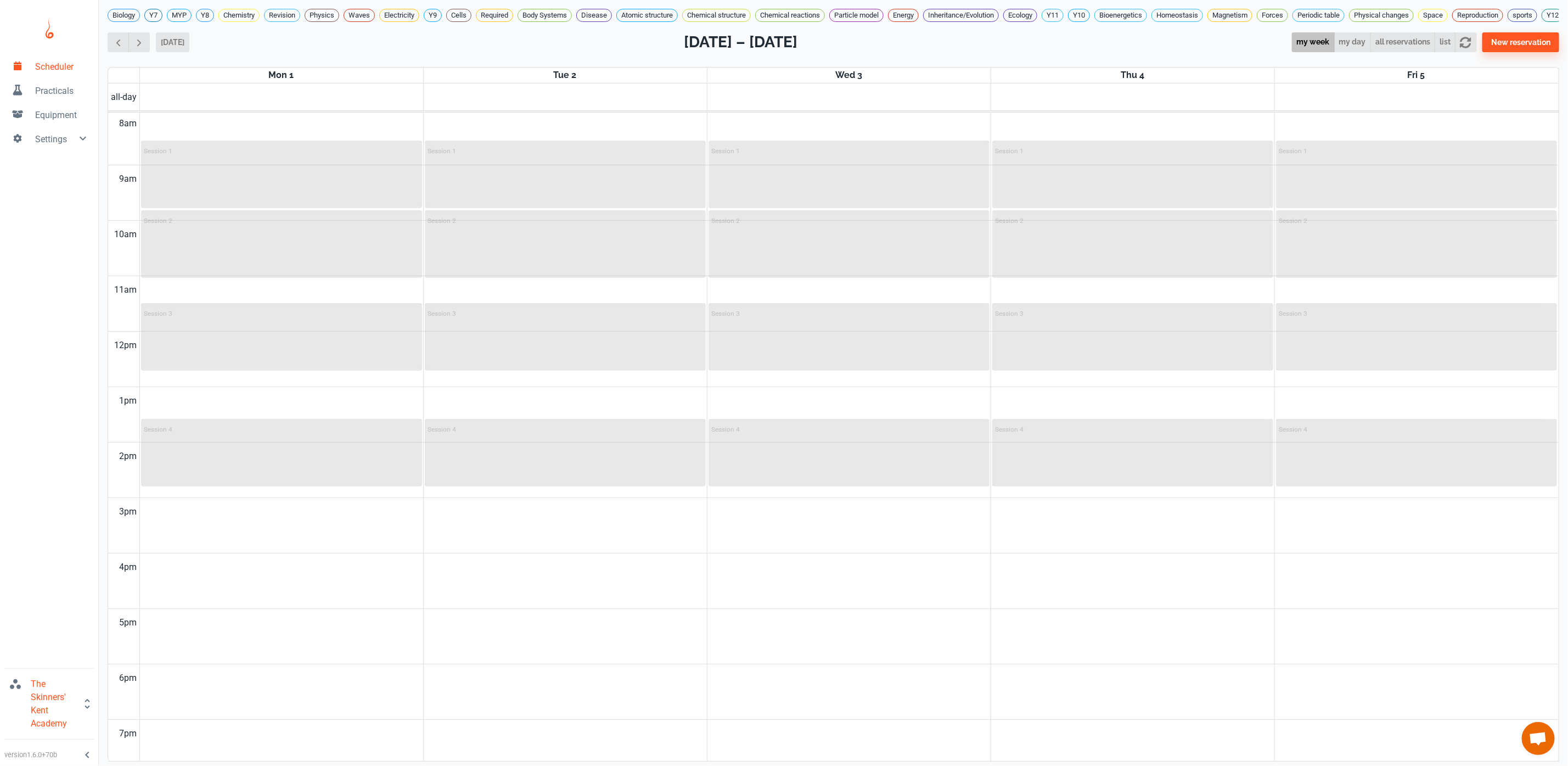
click at [48, 96] on span "Practicals" at bounding box center [62, 91] width 54 height 13
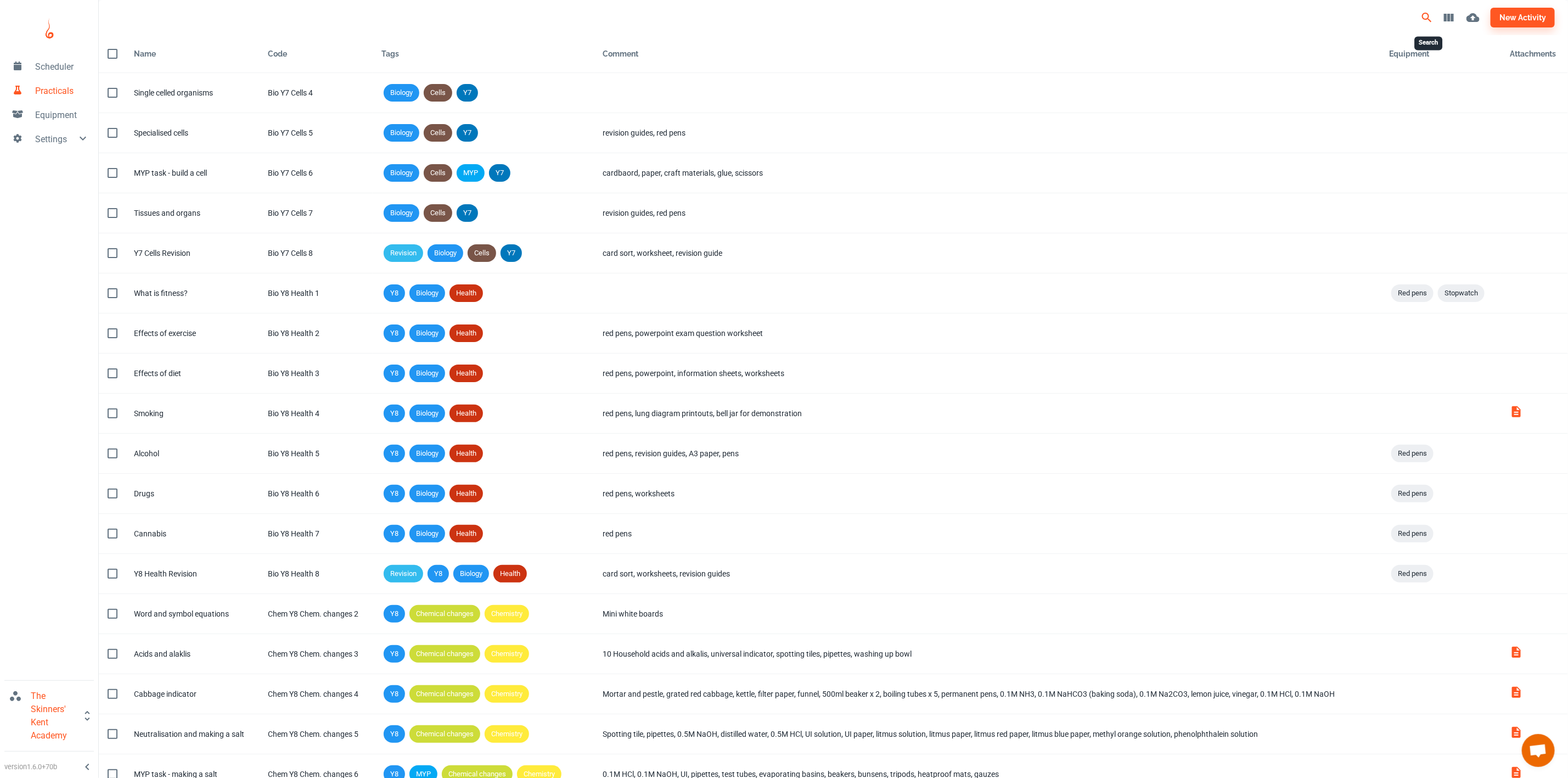
click at [1429, 14] on icon "Search" at bounding box center [1426, 17] width 9 height 9
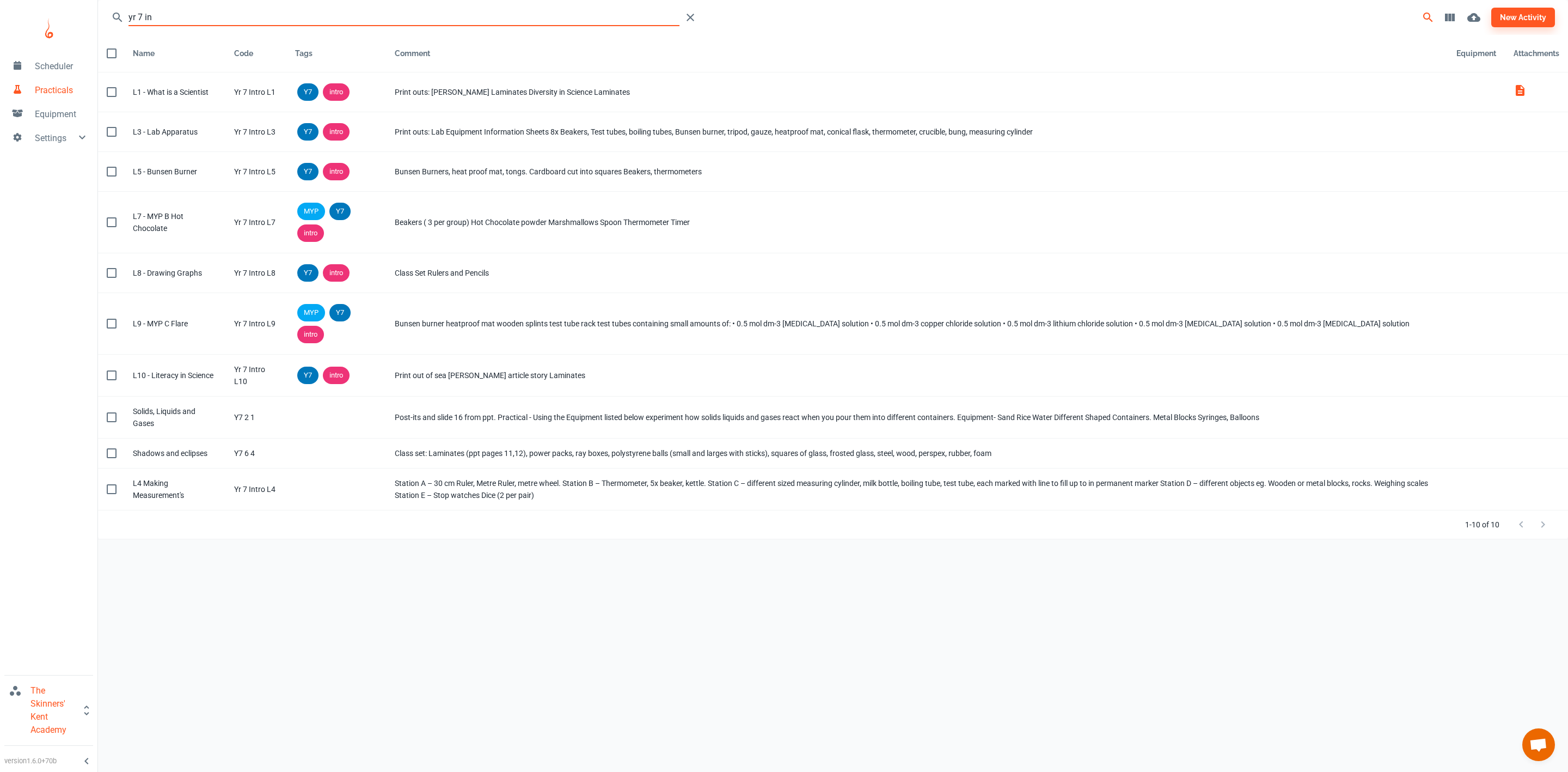
drag, startPoint x: 192, startPoint y: 22, endPoint x: 43, endPoint y: 31, distance: 149.3
click at [43, 31] on div "Scheduler Practicals Equipment Settings The Skinners' Kent Academy version 1.6.…" at bounding box center [784, 377] width 1568 height 754
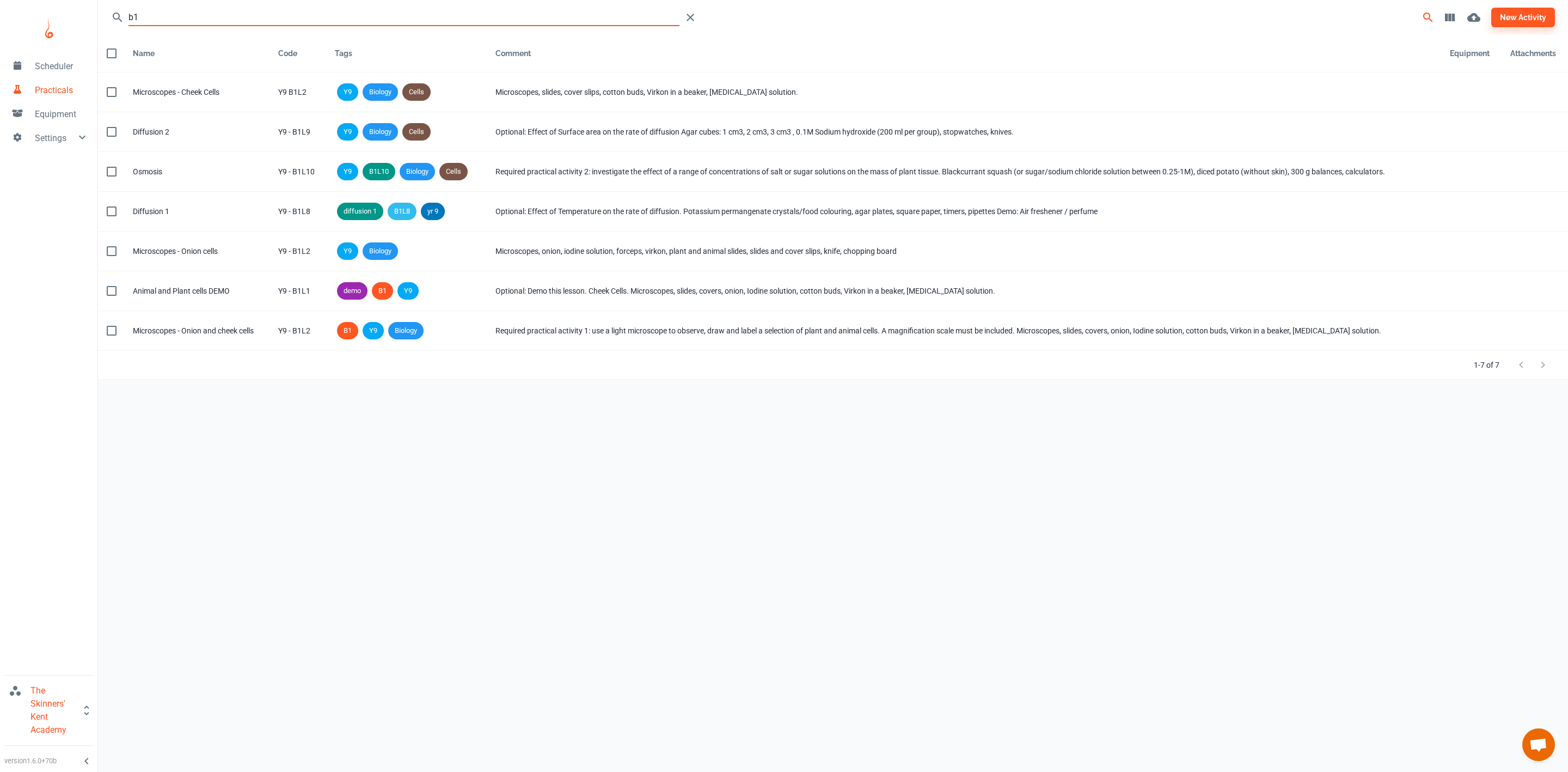
type input "b"
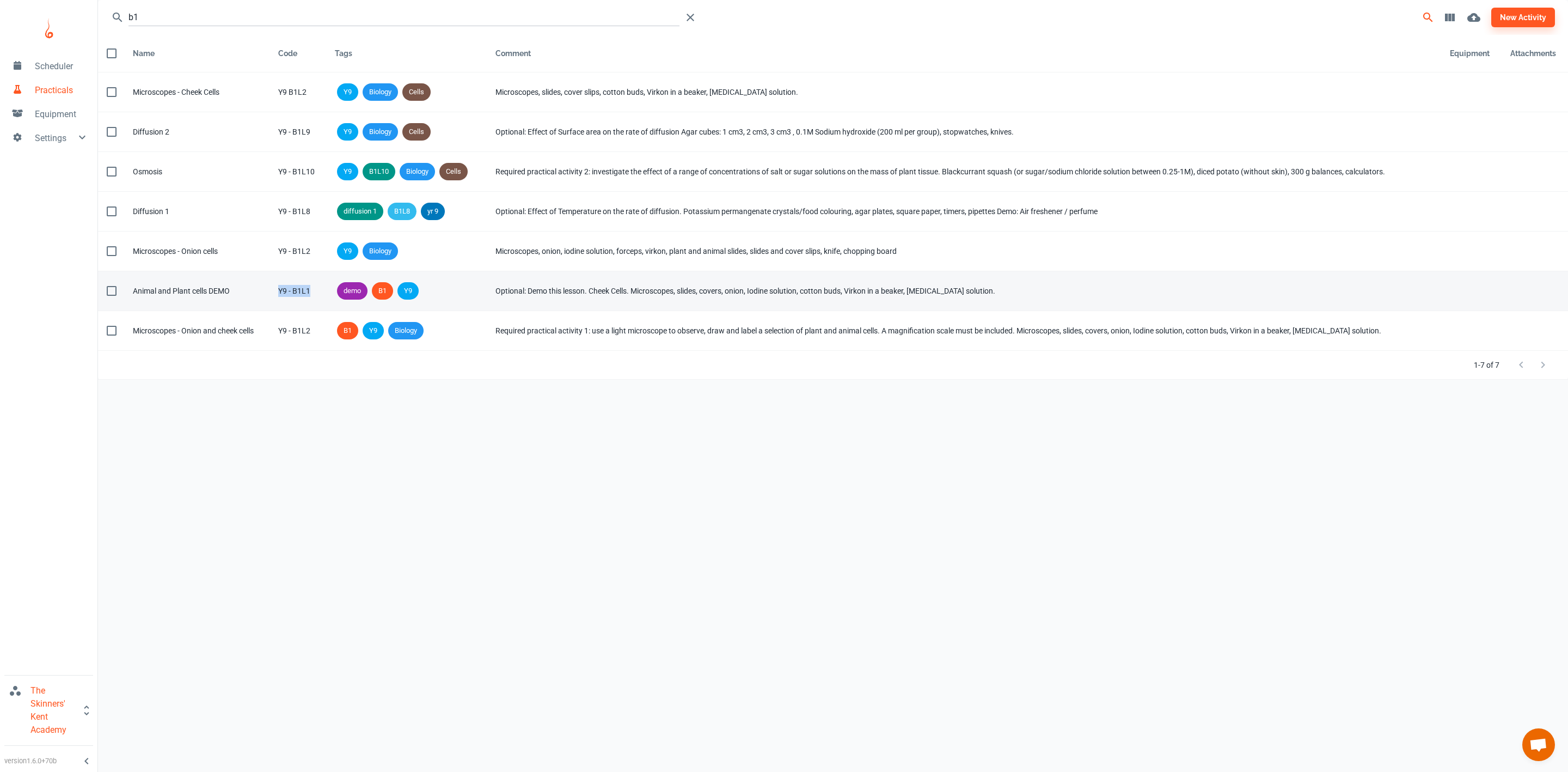
drag, startPoint x: 315, startPoint y: 293, endPoint x: 274, endPoint y: 289, distance: 41.2
click at [274, 289] on td "Code Y9 - B1L1" at bounding box center [297, 291] width 57 height 40
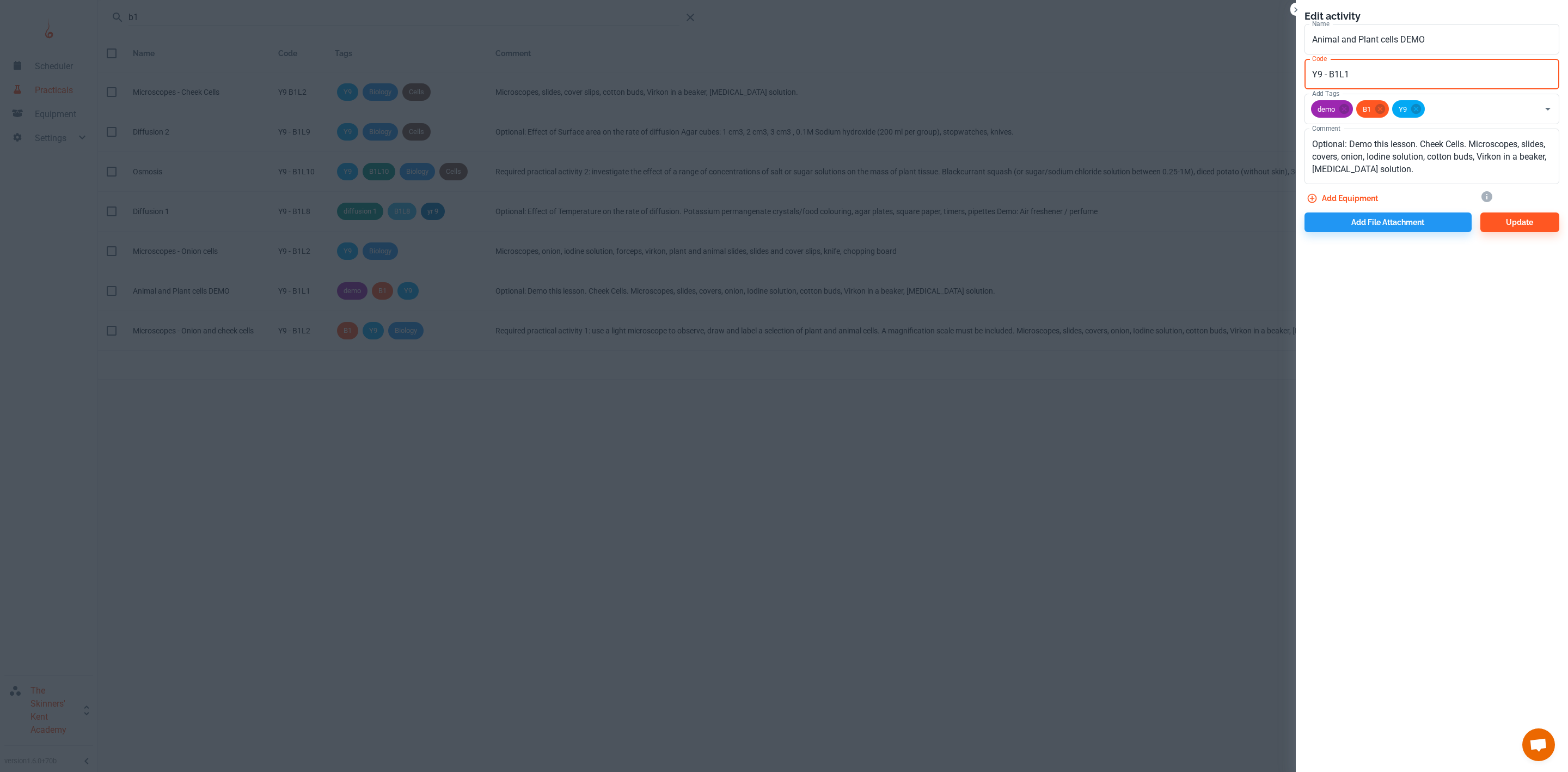
drag, startPoint x: 1354, startPoint y: 75, endPoint x: 1248, endPoint y: 74, distance: 106.0
click at [1268, 74] on div "Edit activity Name Animal and Plant cells DEMO Name Code Y9 - B1L1 Code Add Tag…" at bounding box center [784, 386] width 1568 height 772
click at [626, 430] on div at bounding box center [784, 386] width 1568 height 772
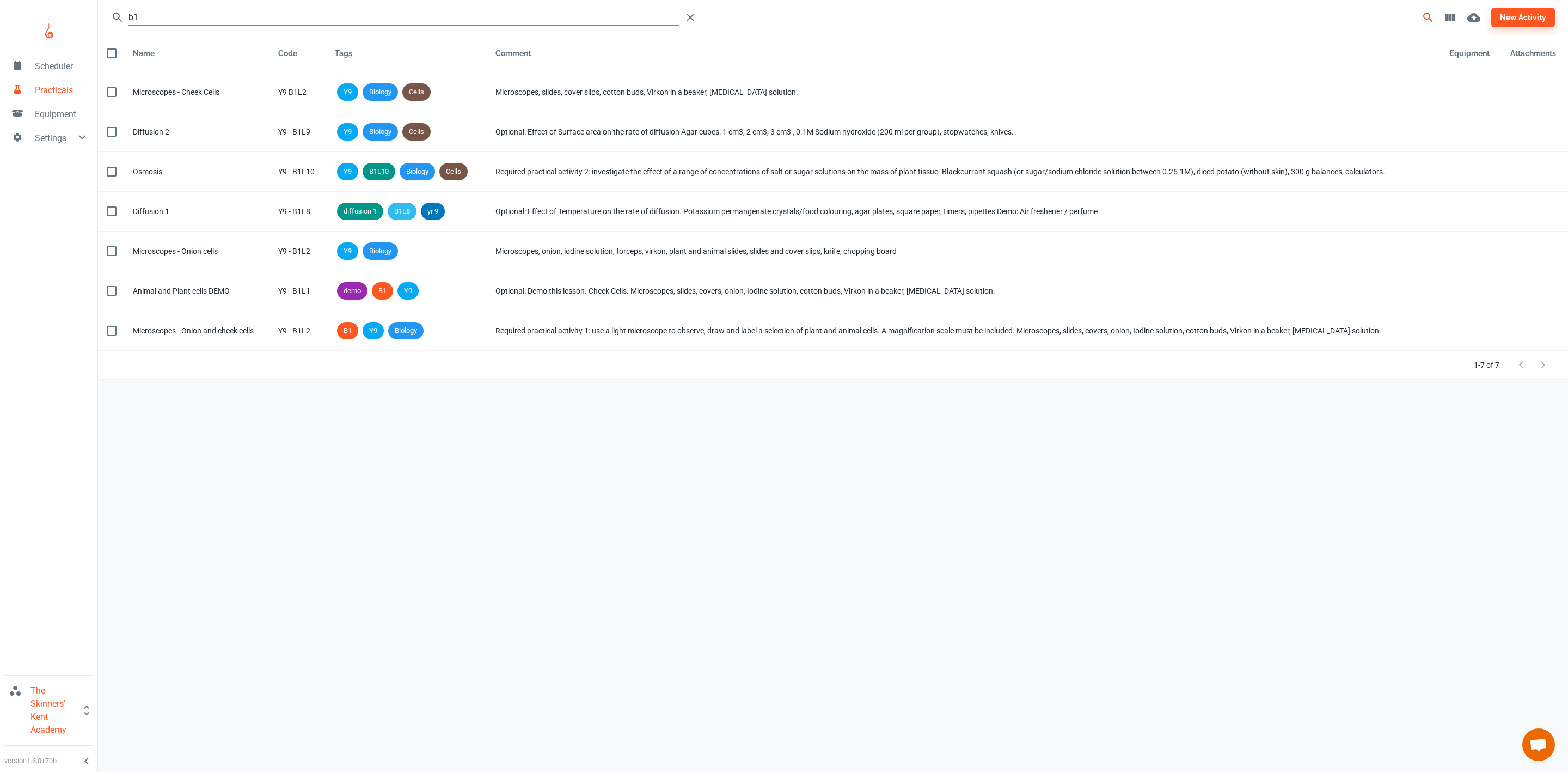
drag, startPoint x: 208, startPoint y: 19, endPoint x: 113, endPoint y: 13, distance: 95.2
click at [114, 13] on div "b1" at bounding box center [475, 17] width 728 height 22
click at [149, 15] on input "b1" at bounding box center [404, 18] width 551 height 18
type input "b"
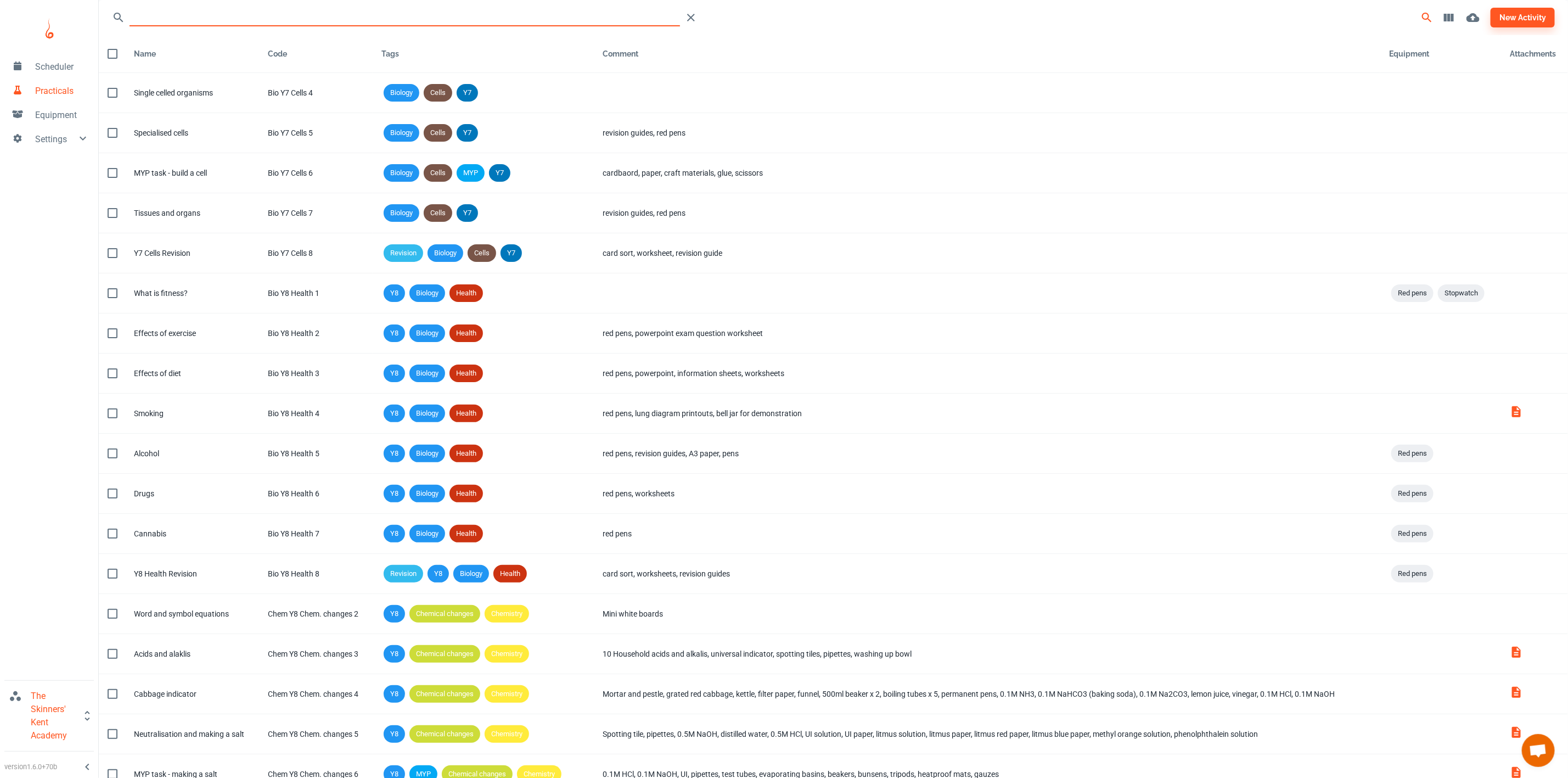
click at [338, 13] on input "Search" at bounding box center [405, 18] width 550 height 18
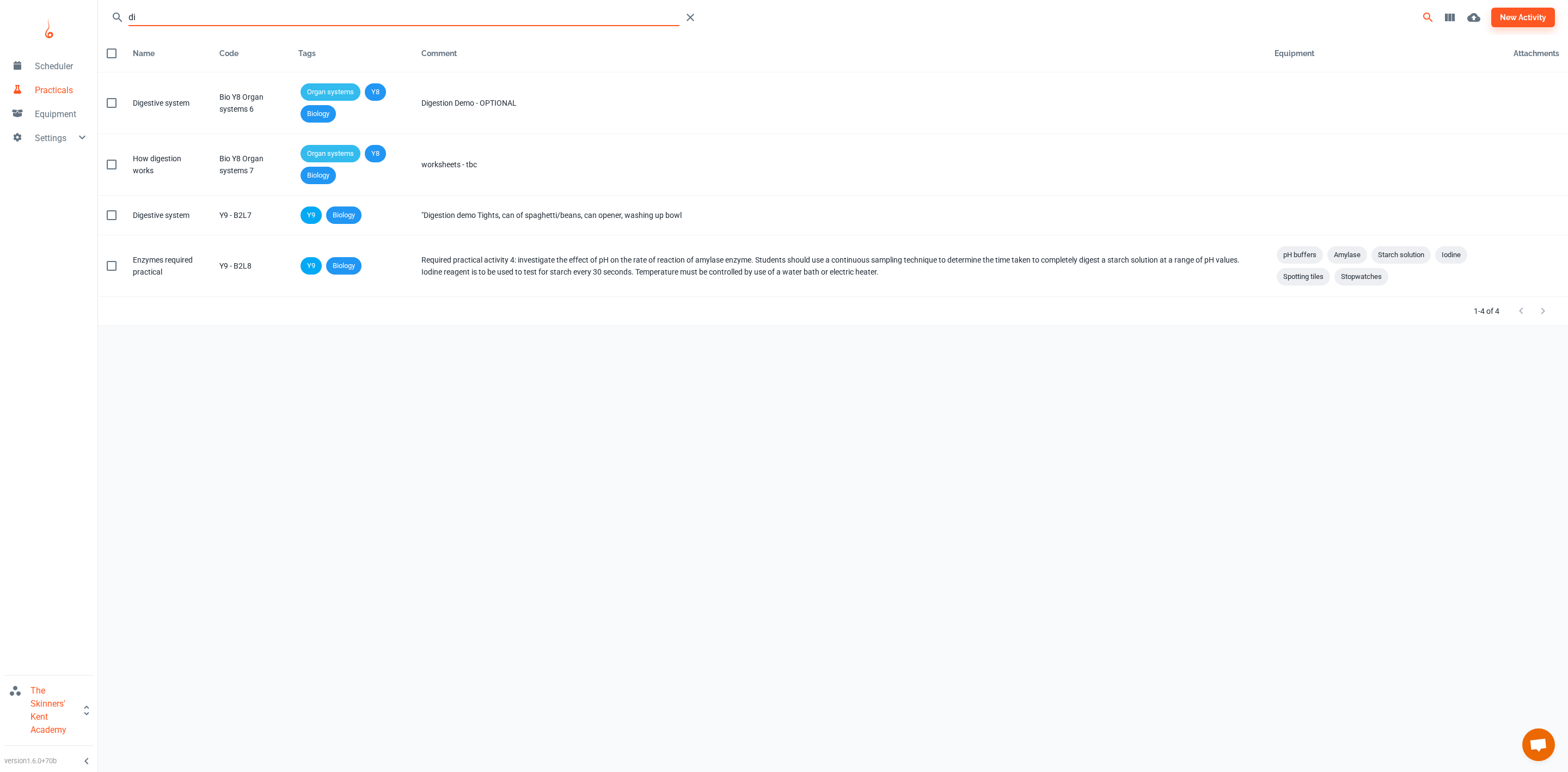
type input "d"
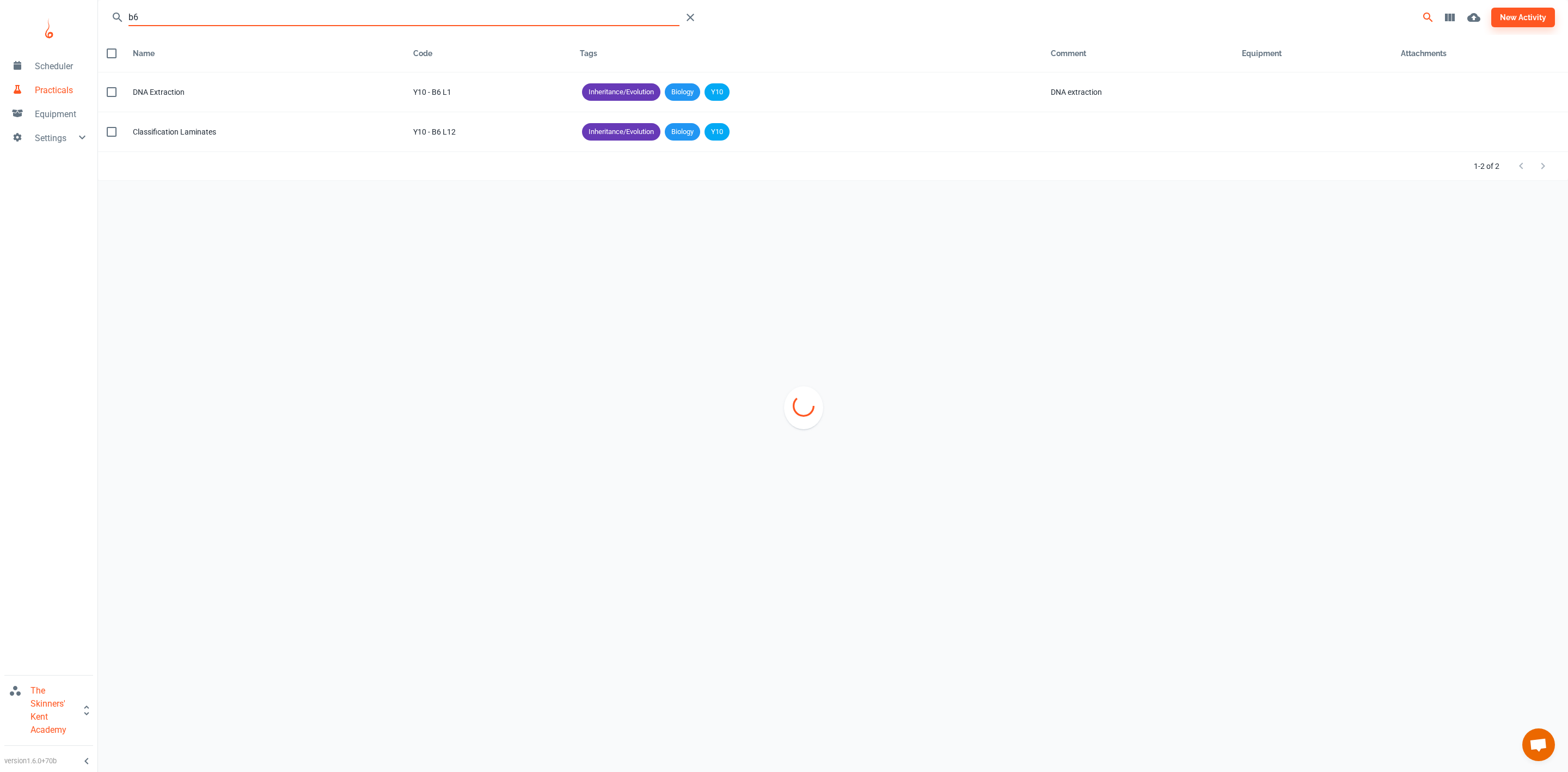
type input "b"
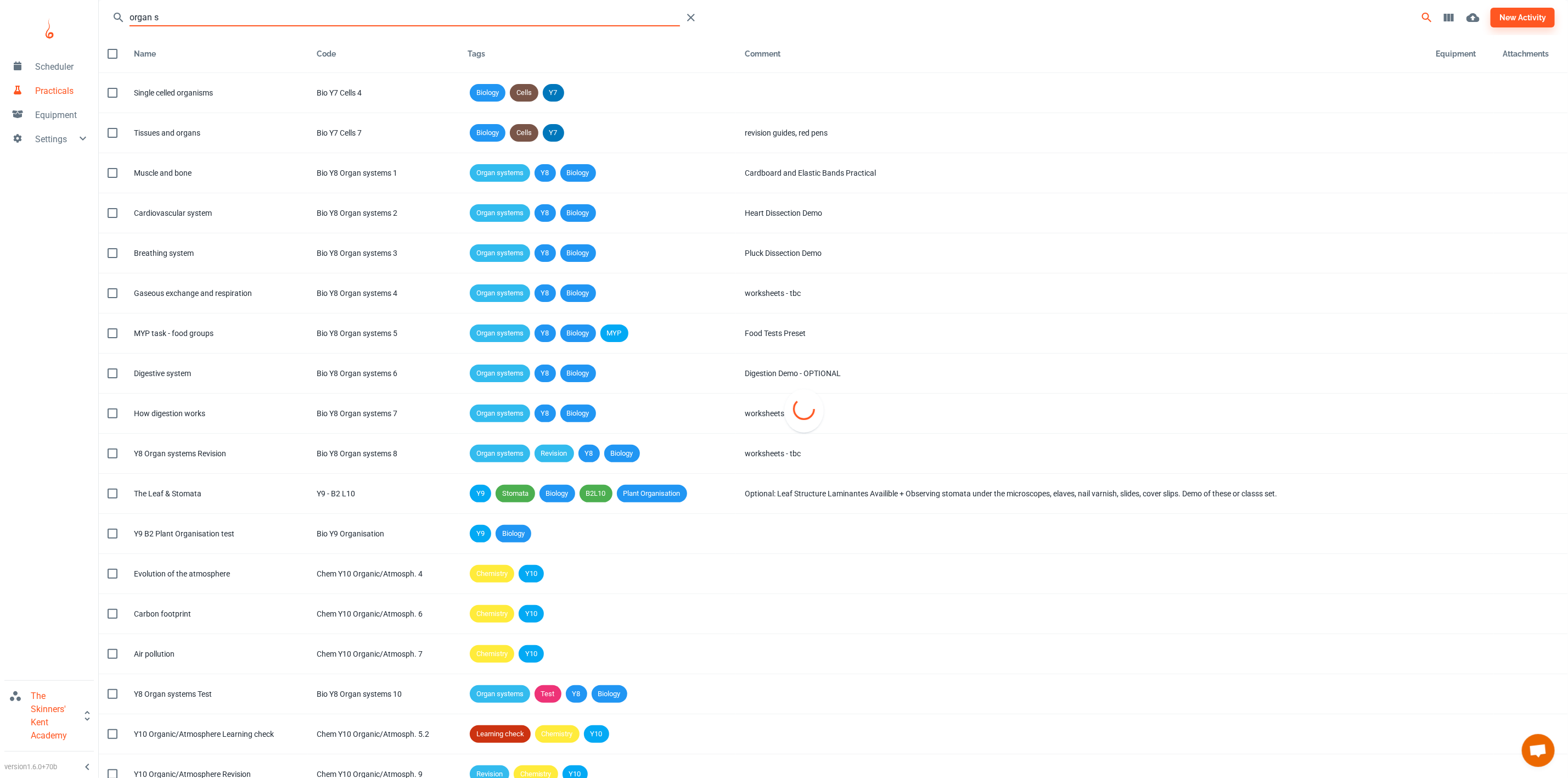
type input "organ sy"
